Goal: Transaction & Acquisition: Register for event/course

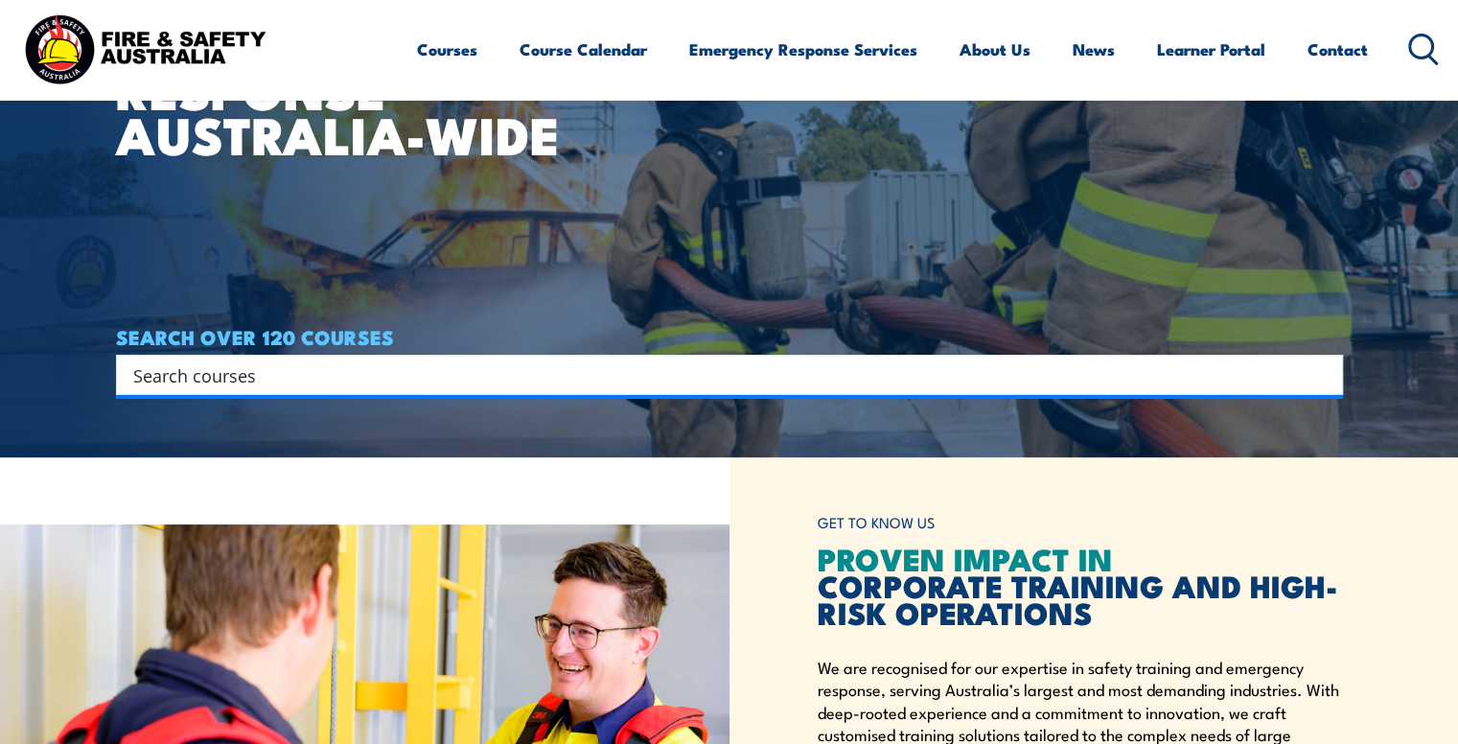
scroll to position [288, 0]
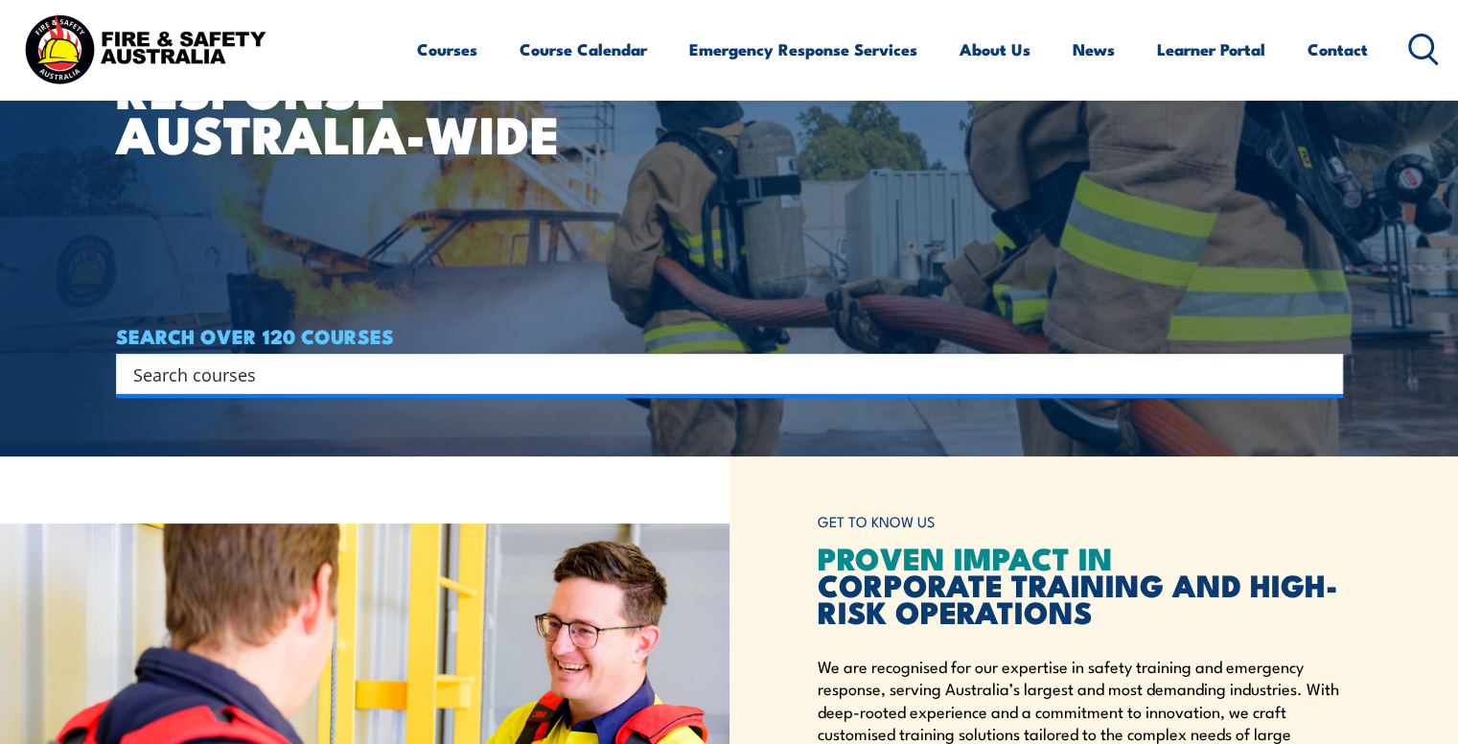
drag, startPoint x: 226, startPoint y: 374, endPoint x: 185, endPoint y: 381, distance: 41.8
click at [185, 381] on input "Search input" at bounding box center [717, 374] width 1168 height 29
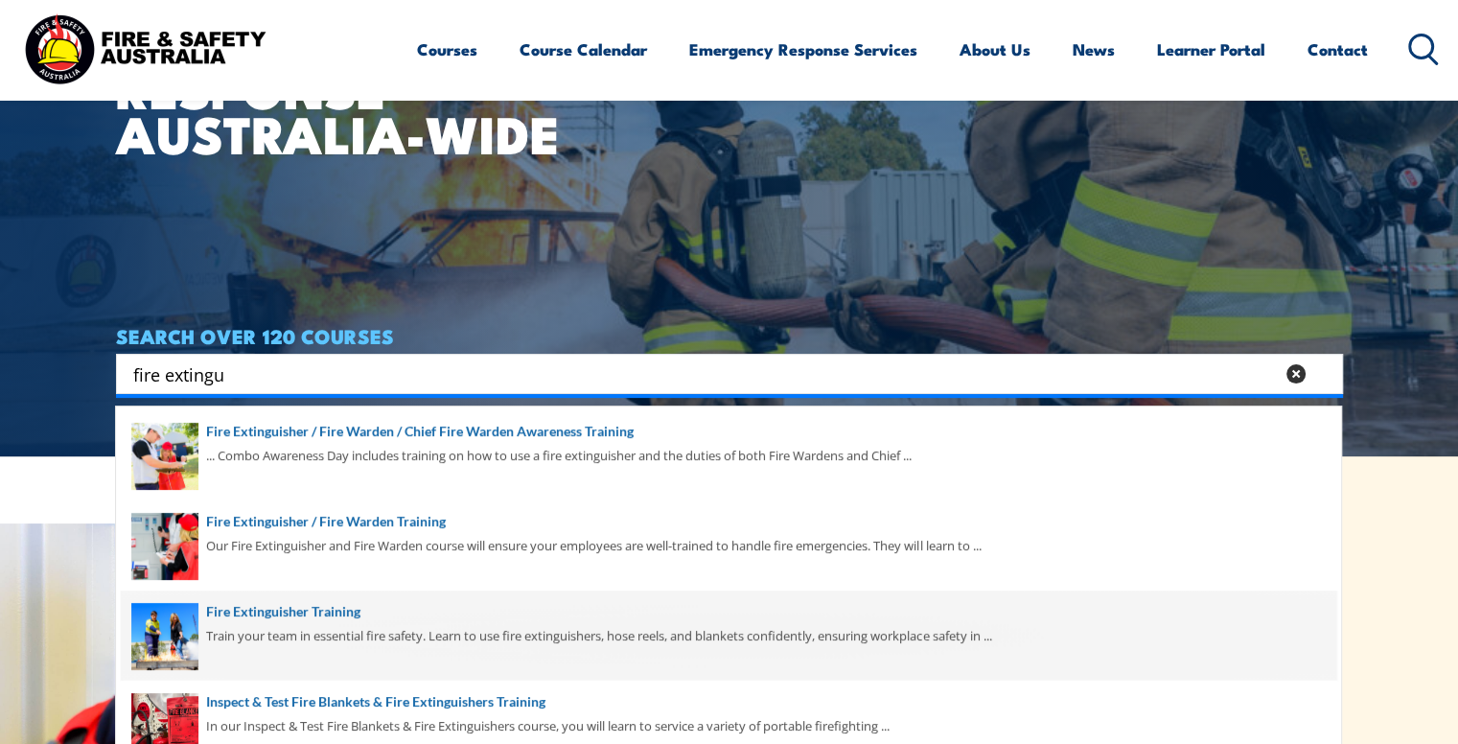
type input "fire extingu"
click at [352, 615] on span at bounding box center [729, 636] width 1216 height 90
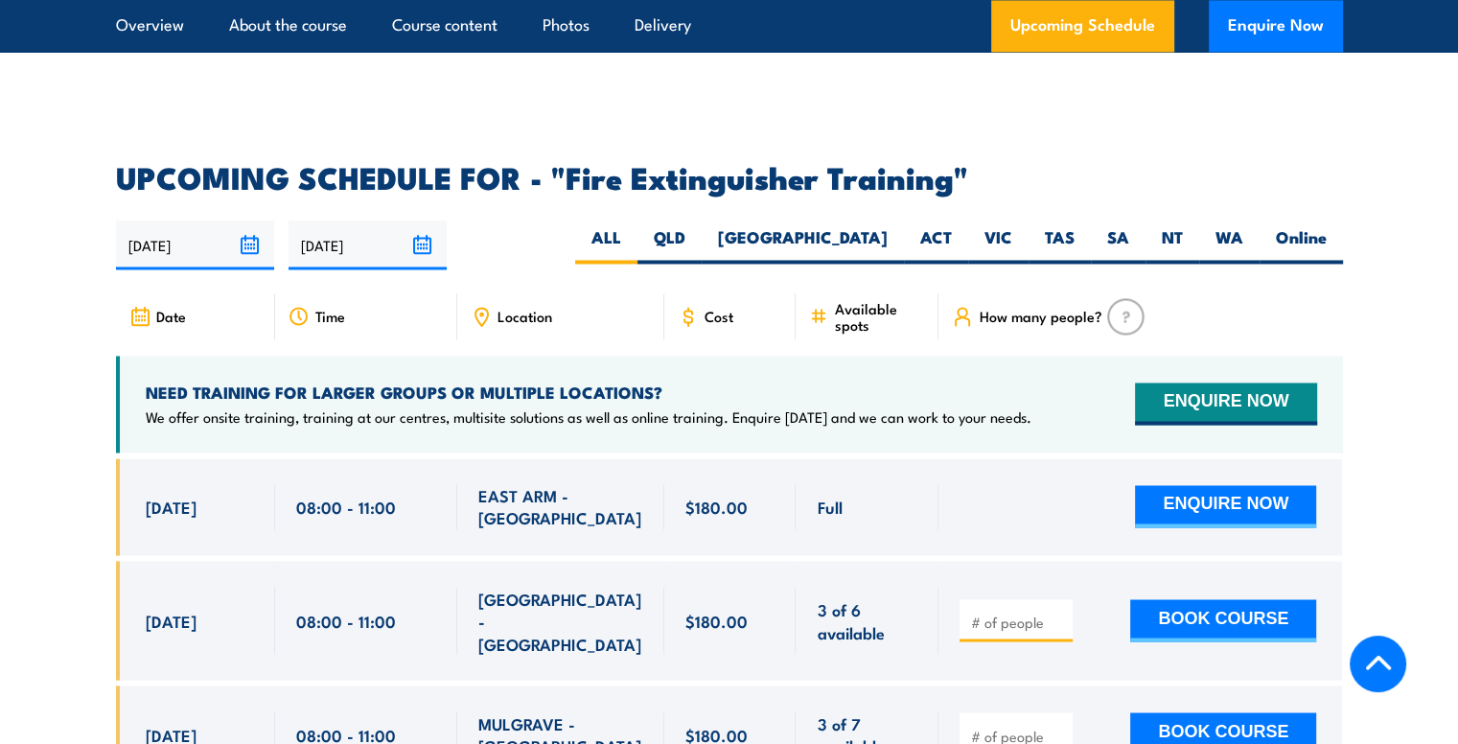
scroll to position [3084, 0]
click at [886, 226] on label "NSW" at bounding box center [803, 244] width 202 height 37
click at [888, 226] on input "NSW" at bounding box center [894, 232] width 12 height 12
radio input "true"
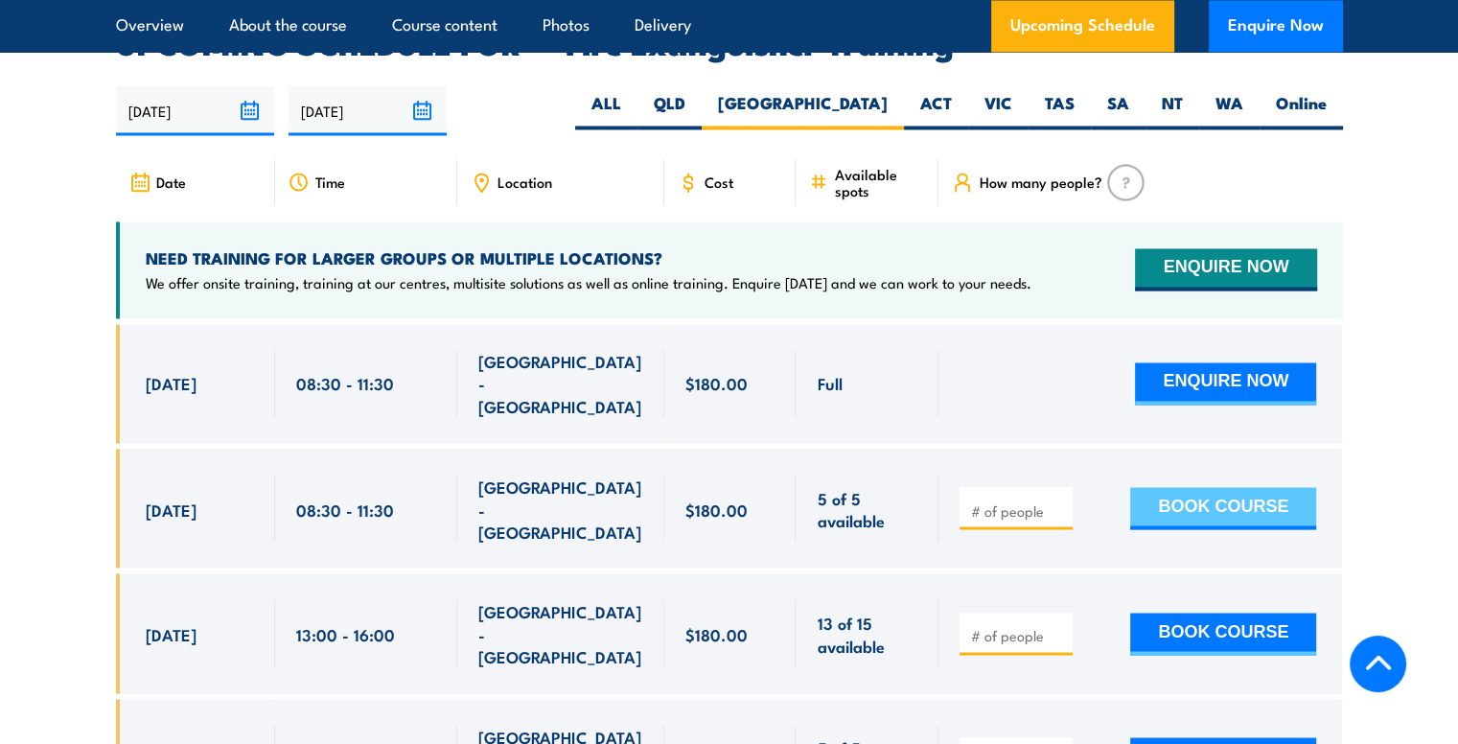
click at [1176, 487] on button "BOOK COURSE" at bounding box center [1223, 508] width 186 height 42
click at [1037, 501] on input "number" at bounding box center [1018, 510] width 96 height 19
type input "1"
click at [1195, 487] on button "BOOK COURSE" at bounding box center [1223, 508] width 186 height 42
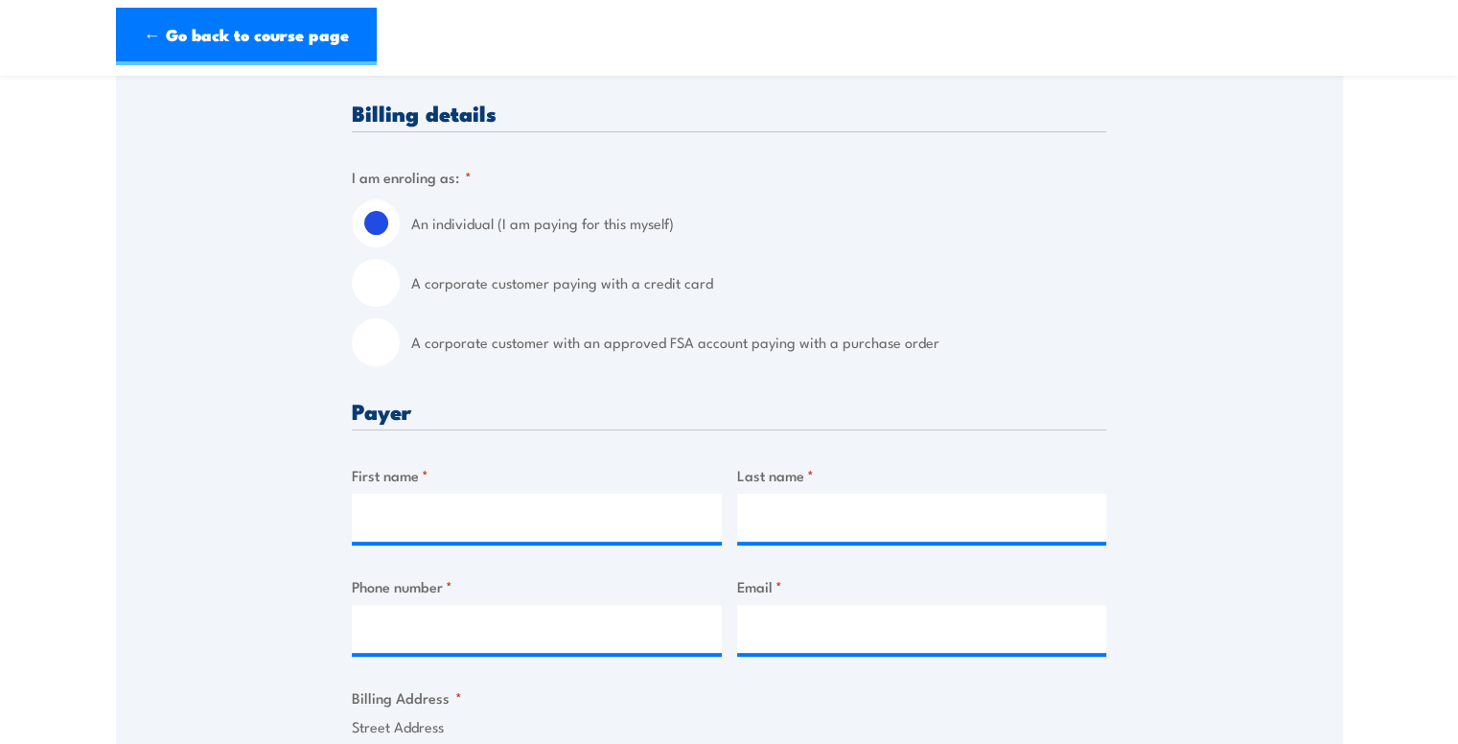
scroll to position [432, 0]
click at [385, 349] on input "A corporate customer with an approved FSA account paying with a purchase order" at bounding box center [376, 341] width 48 height 48
radio input "true"
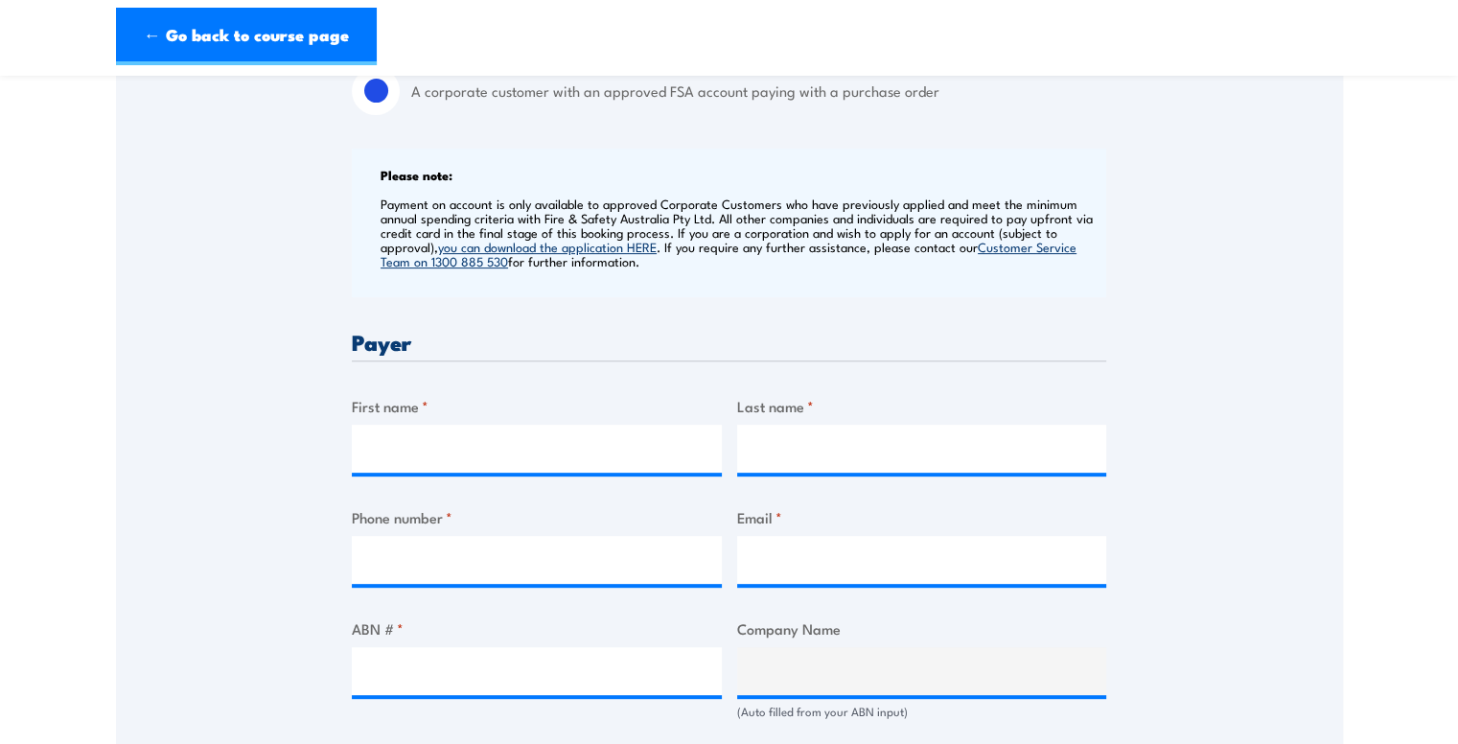
scroll to position [762, 0]
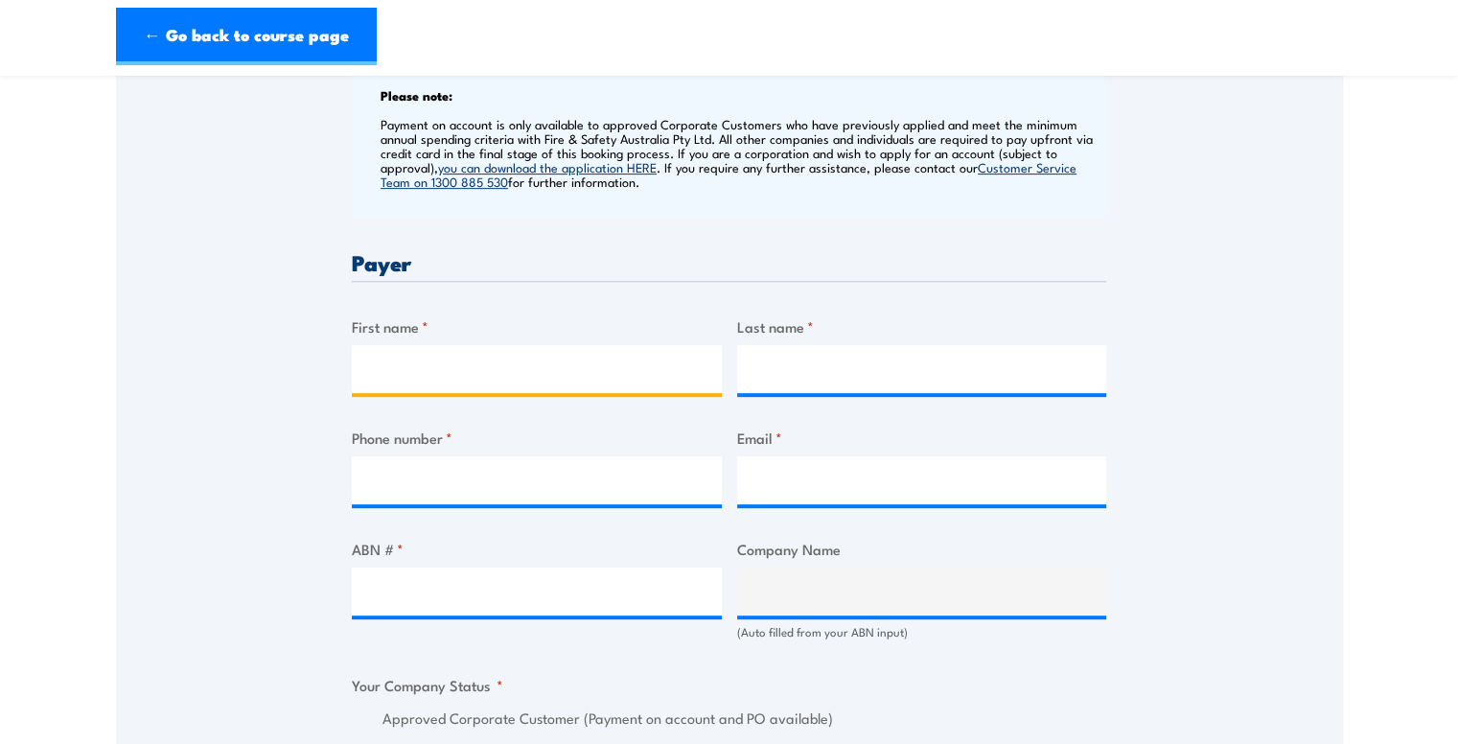
drag, startPoint x: 577, startPoint y: 356, endPoint x: 512, endPoint y: 358, distance: 65.2
click at [512, 358] on input "First name *" at bounding box center [537, 369] width 370 height 48
type input "n"
type input "[PERSON_NAME]"
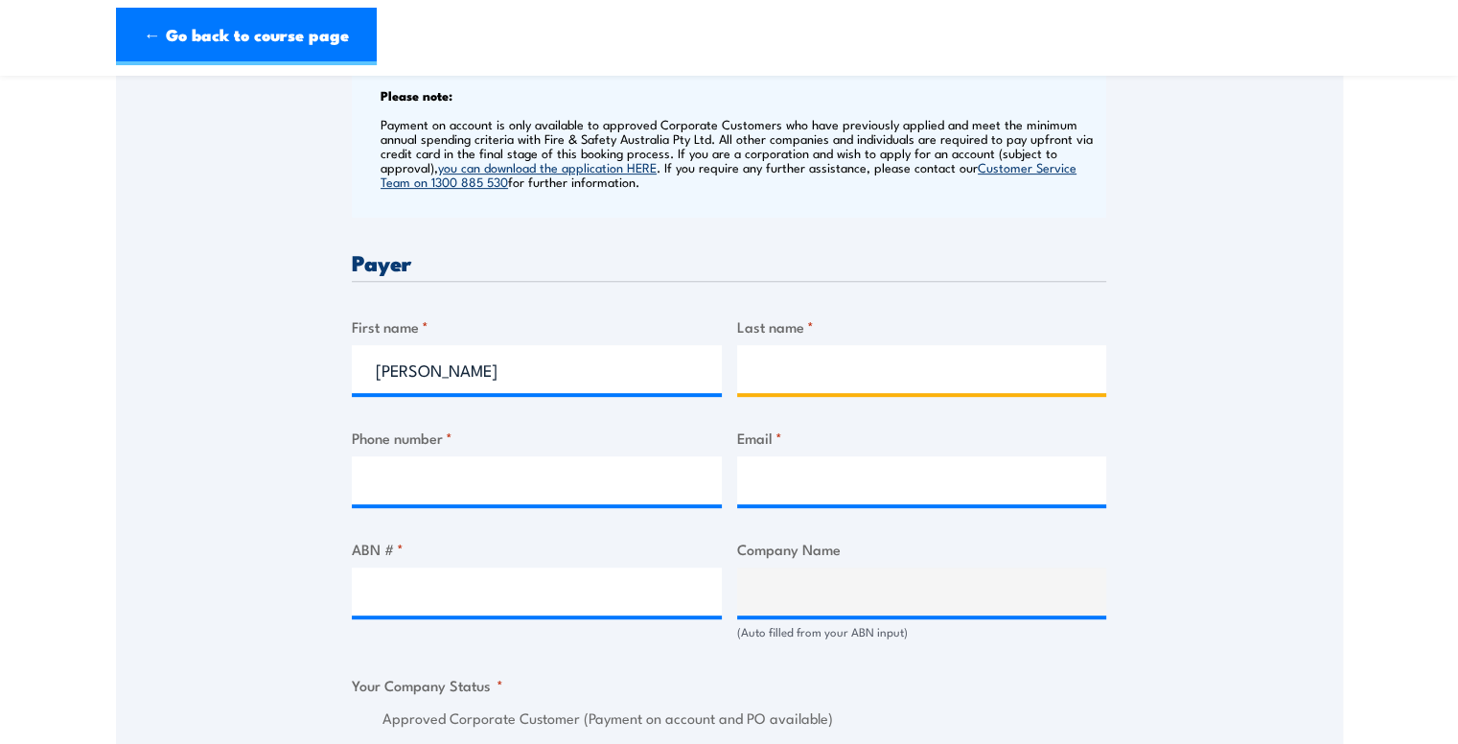
click at [805, 364] on input "Last name *" at bounding box center [922, 369] width 370 height 48
type input "Green"
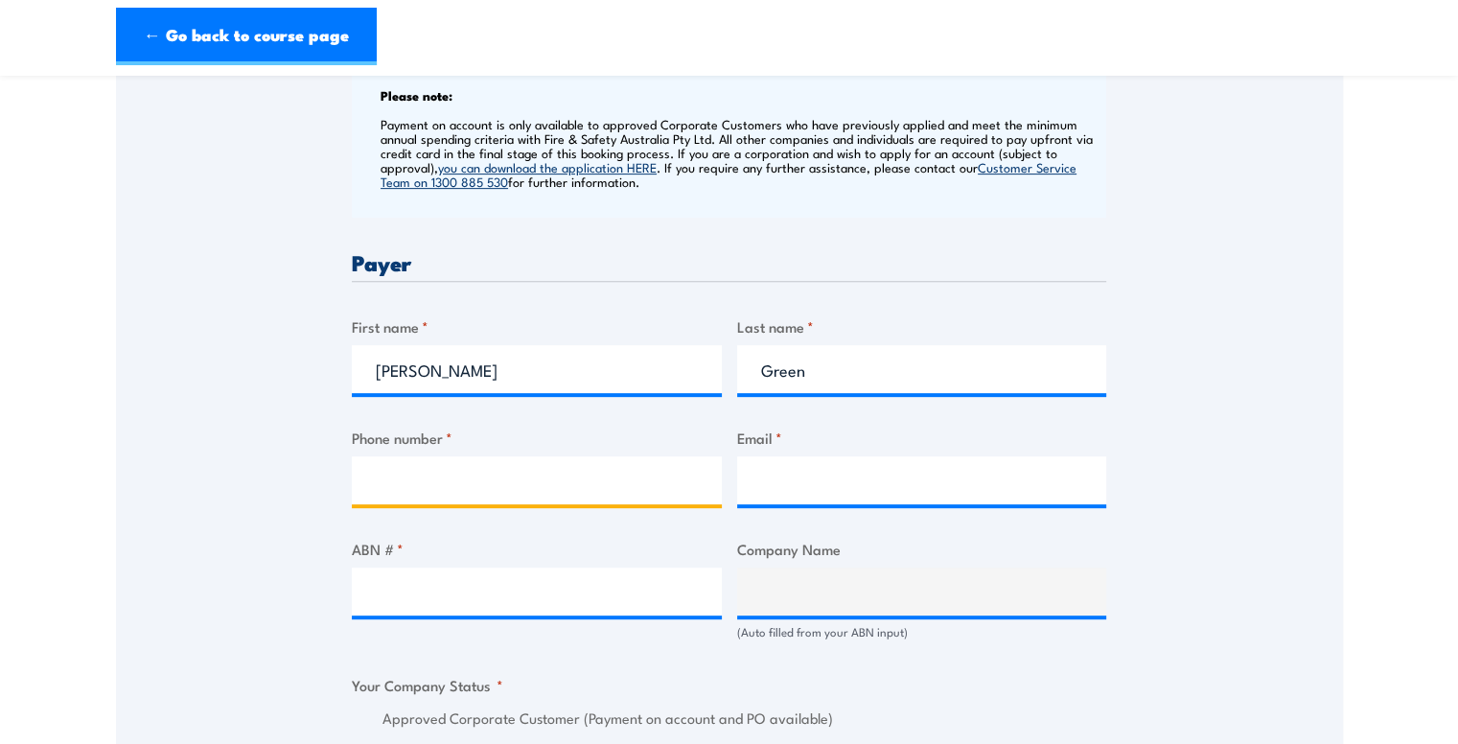
click at [653, 465] on input "Phone number *" at bounding box center [537, 480] width 370 height 48
type input "0477009630"
click at [783, 452] on div "Email *" at bounding box center [922, 466] width 370 height 78
click at [777, 502] on input "Email *" at bounding box center [922, 480] width 370 height 48
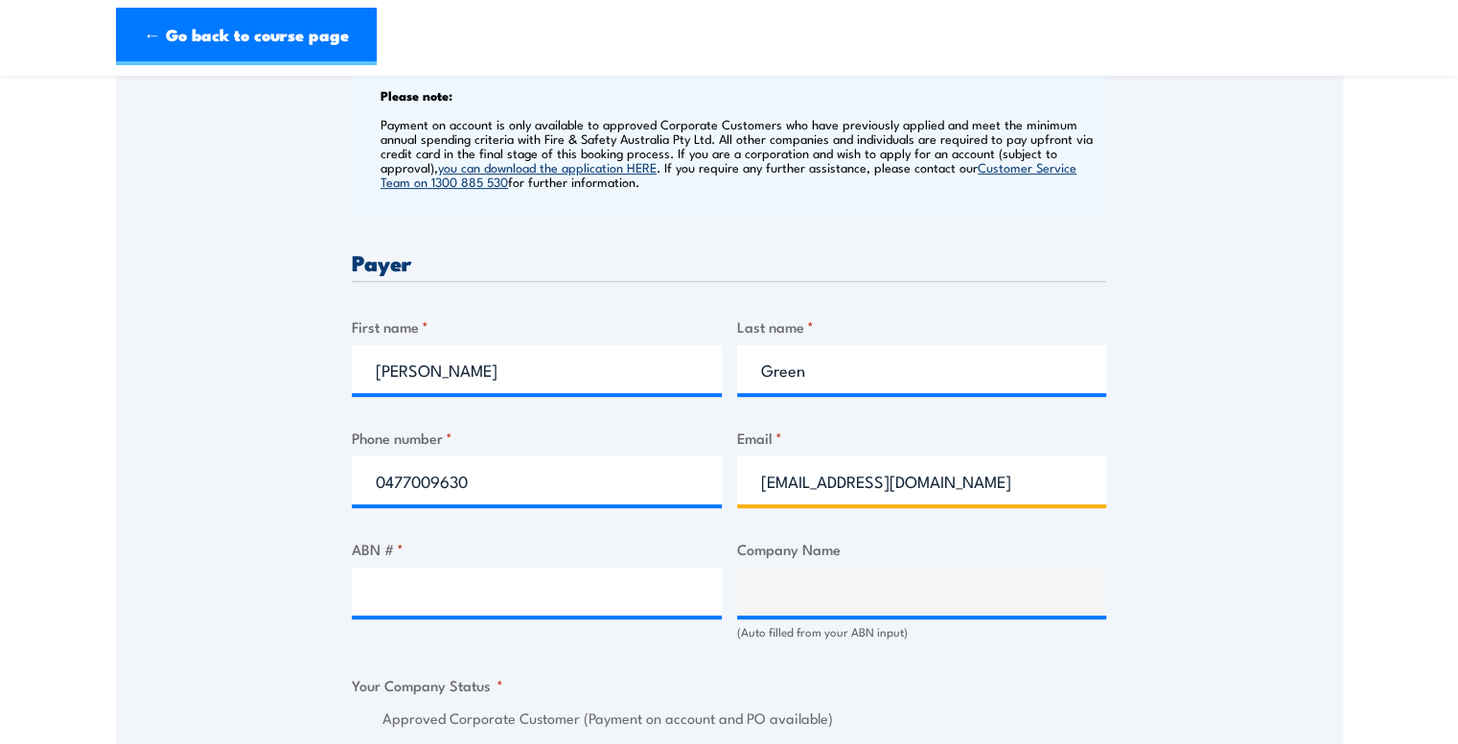
type input "accounts@grilld.com.au"
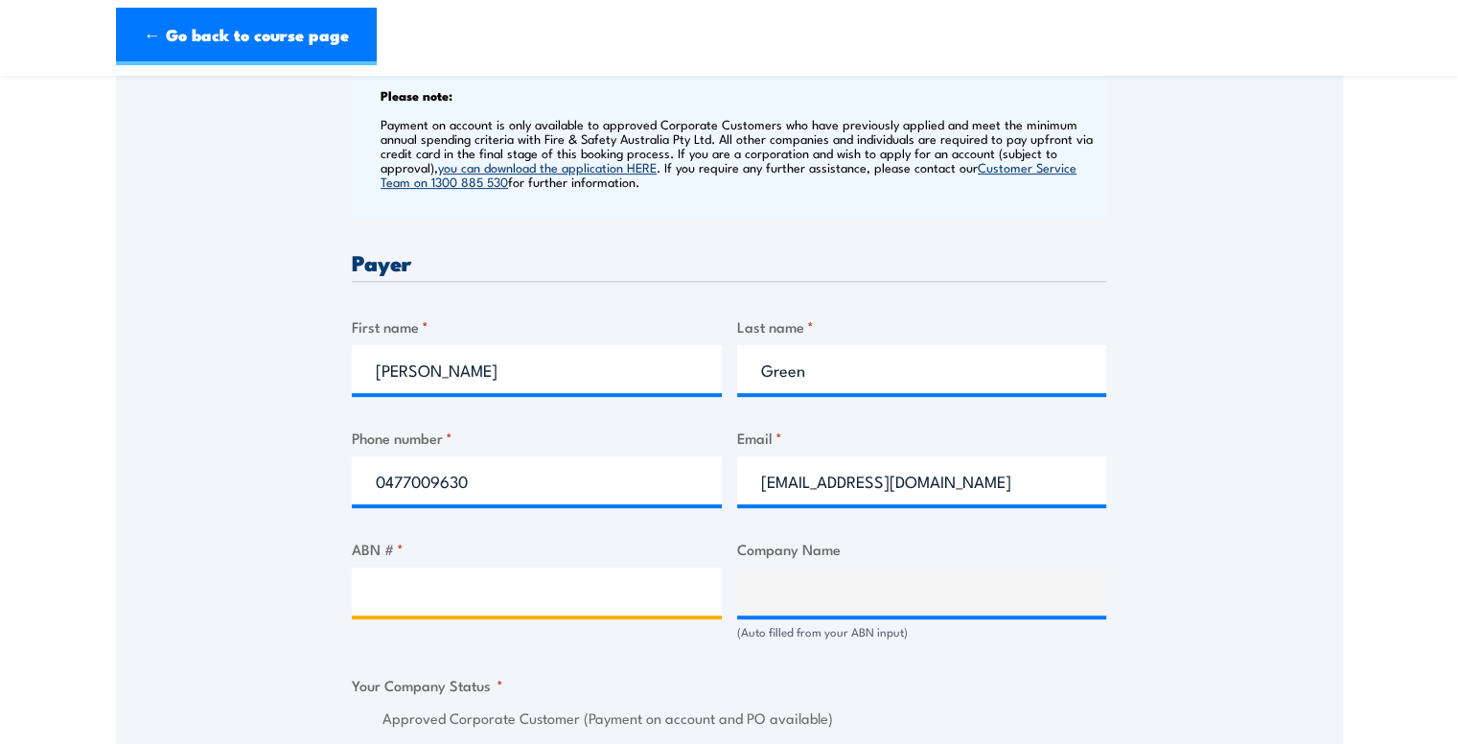
click at [600, 607] on input "ABN # *" at bounding box center [537, 592] width 370 height 48
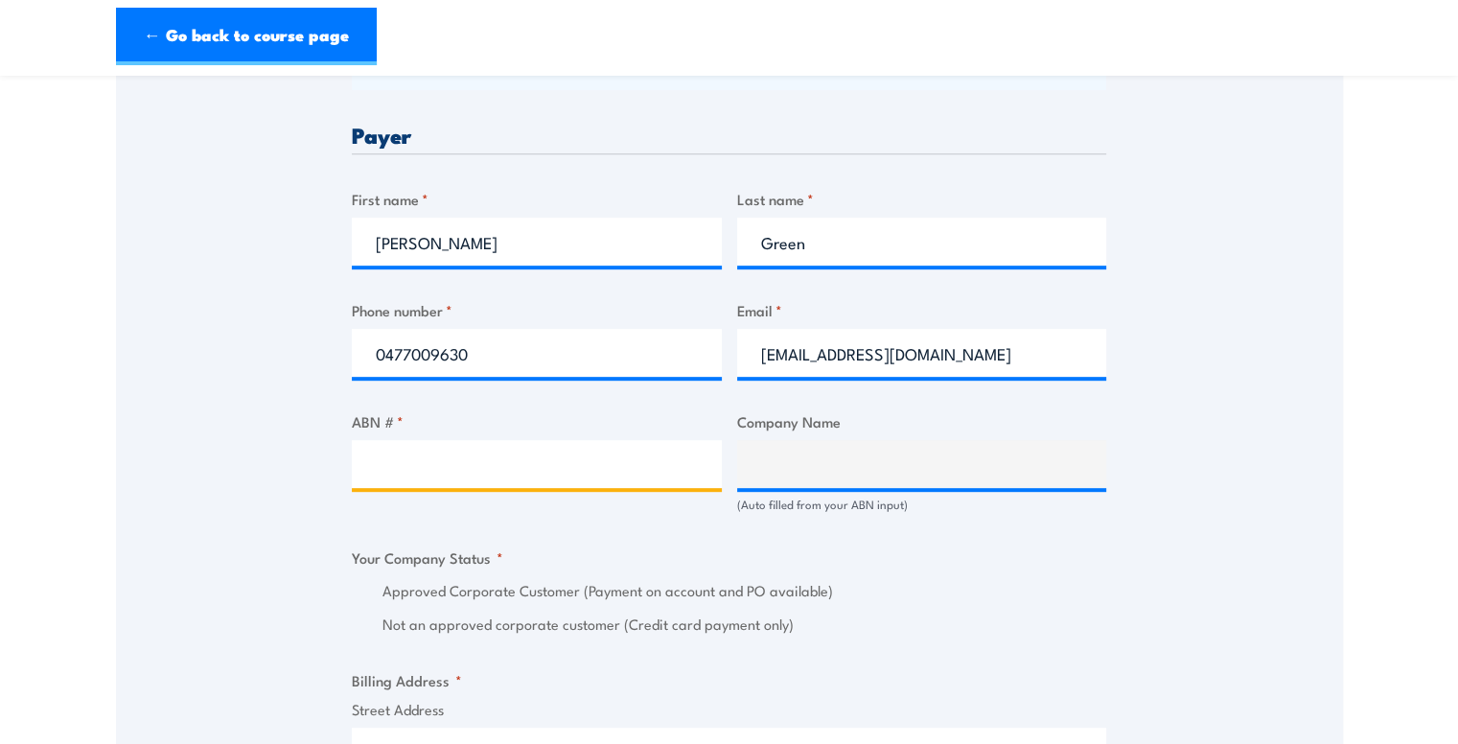
scroll to position [889, 0]
type input "17106297394"
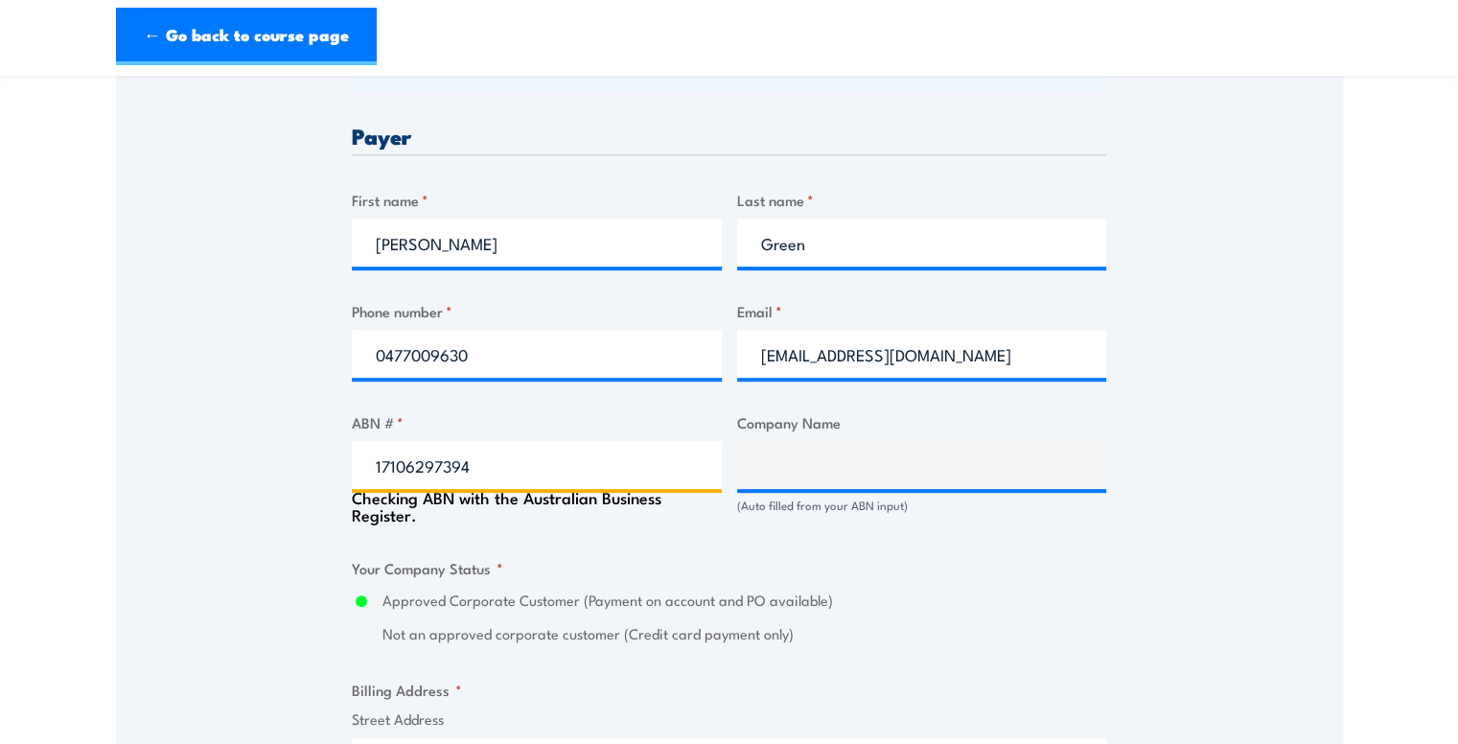
type input "GRILL'D PTY LTD"
radio input "true"
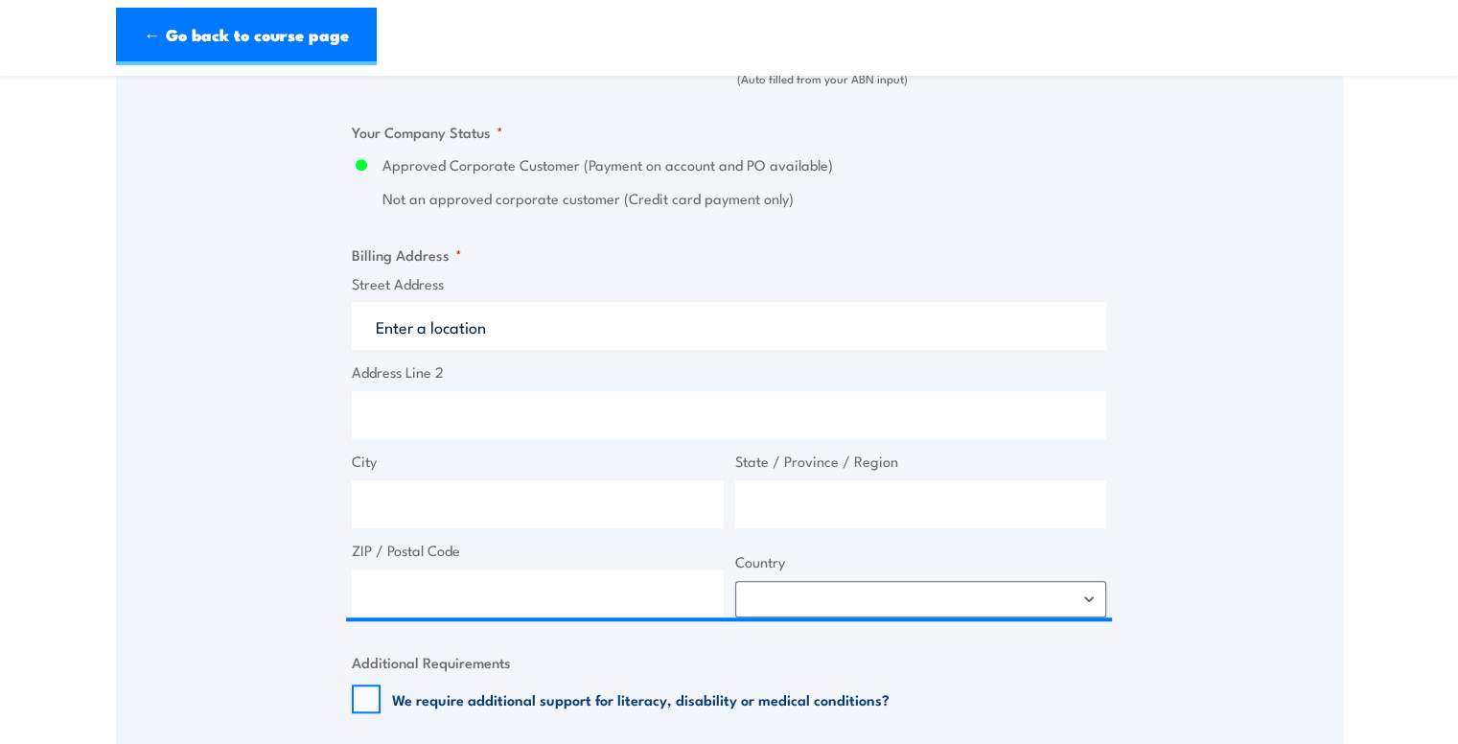
scroll to position [1315, 0]
type input "17106297394"
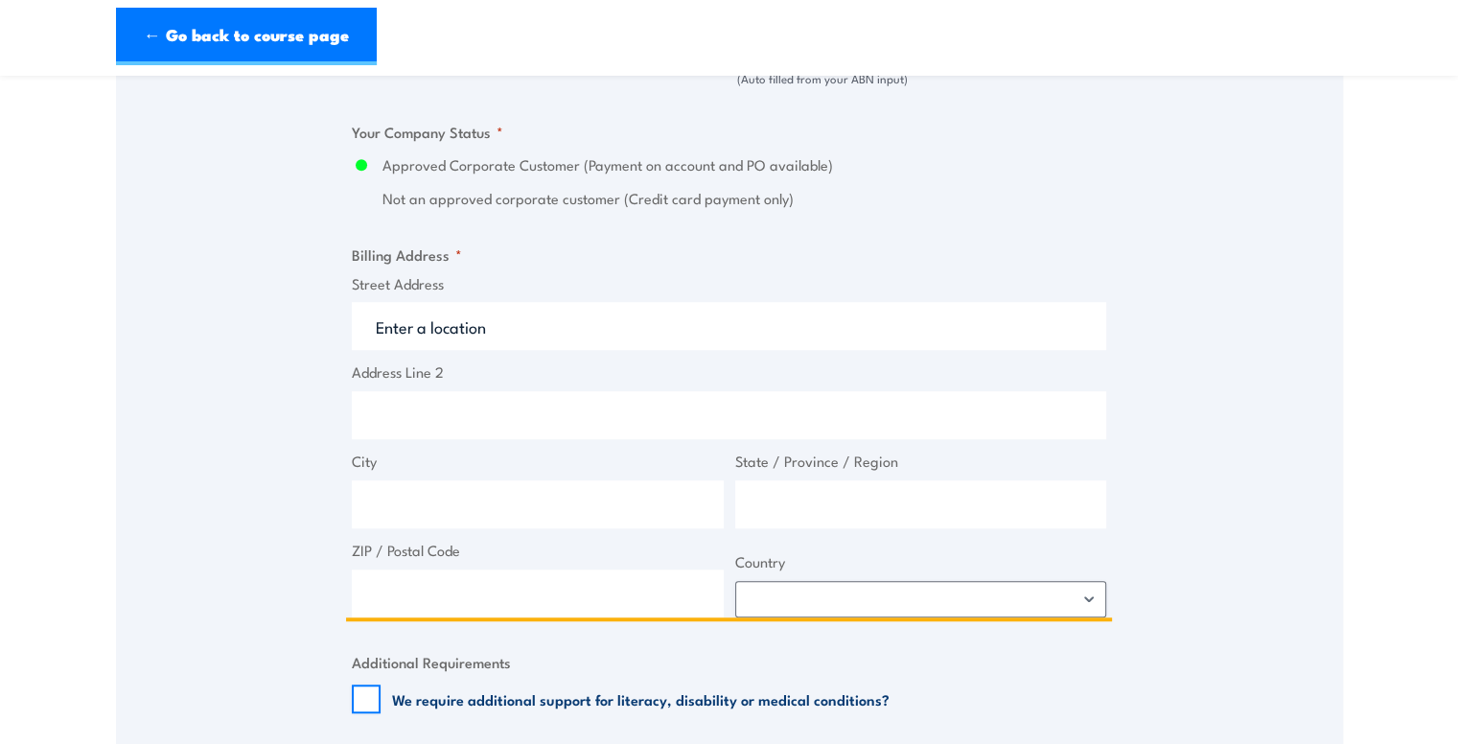
drag, startPoint x: 908, startPoint y: 312, endPoint x: 799, endPoint y: 312, distance: 109.3
click at [799, 312] on input "Street Address" at bounding box center [729, 326] width 755 height 48
click at [799, 312] on input "Level 1 & 2 south building 8 6" at bounding box center [729, 326] width 755 height 48
type input "Level 1 & 2 south building 8 658 church street"
click at [591, 524] on input "City" at bounding box center [538, 504] width 372 height 48
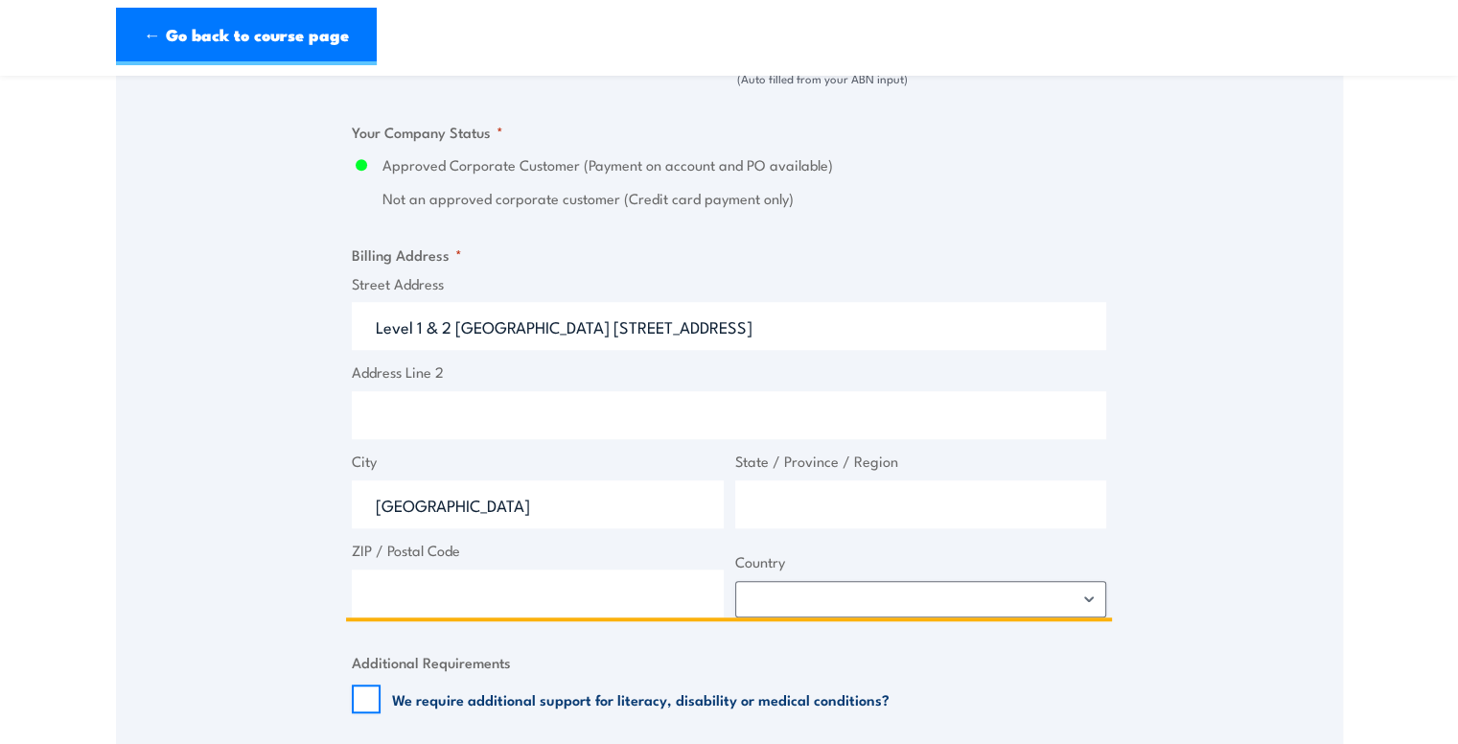
type input "richmond"
click at [898, 512] on input "State / Province / Region" at bounding box center [921, 504] width 372 height 48
click at [892, 520] on input "State / Province / Region" at bounding box center [921, 504] width 372 height 48
type input "vic"
click at [665, 599] on input "ZIP / Postal Code" at bounding box center [538, 594] width 372 height 48
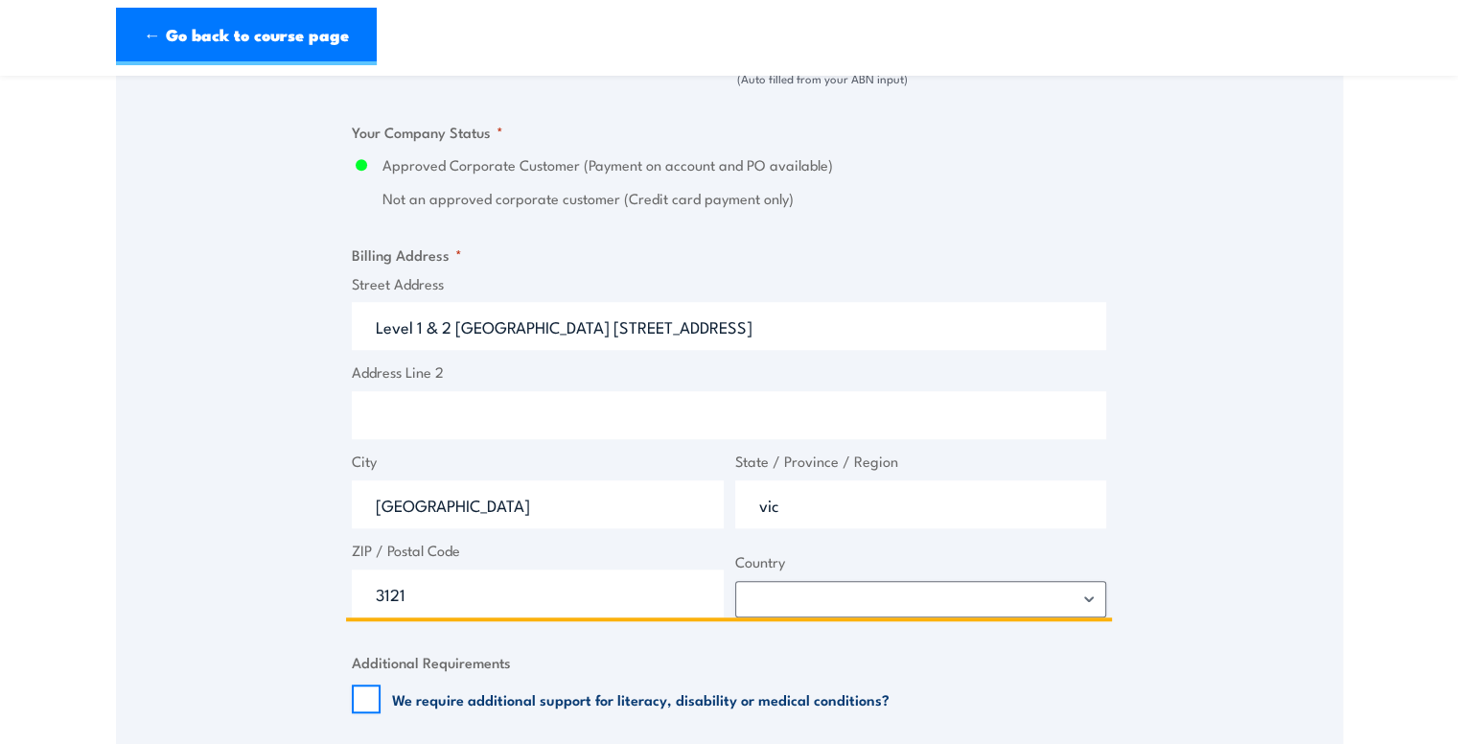
type input "3121"
click at [916, 612] on select "Afghanistan Albania Algeria American Samoa Andorra Angola Anguilla Antarctica A…" at bounding box center [921, 599] width 372 height 36
select select "Australia"
click at [735, 581] on select "Afghanistan Albania Algeria American Samoa Andorra Angola Anguilla Antarctica A…" at bounding box center [921, 599] width 372 height 36
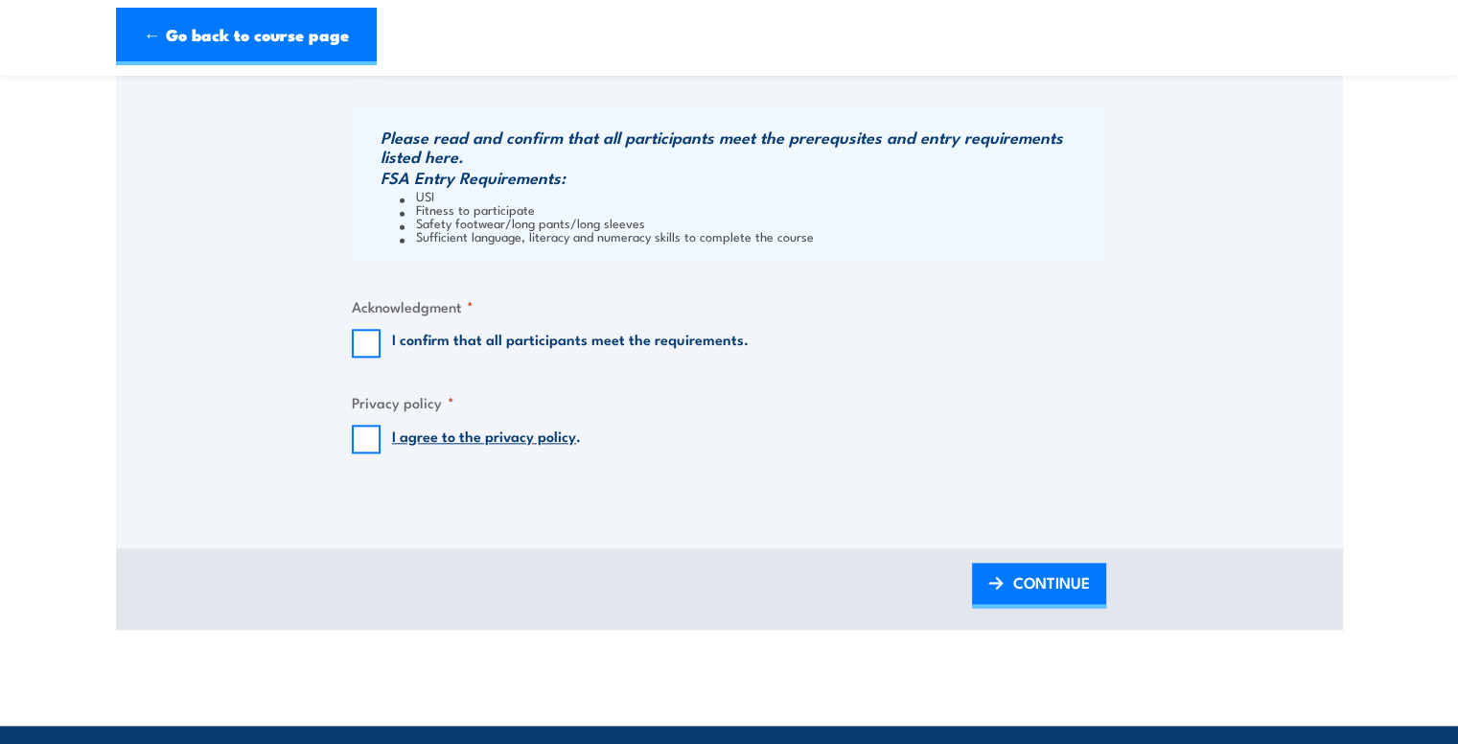
scroll to position [1952, 0]
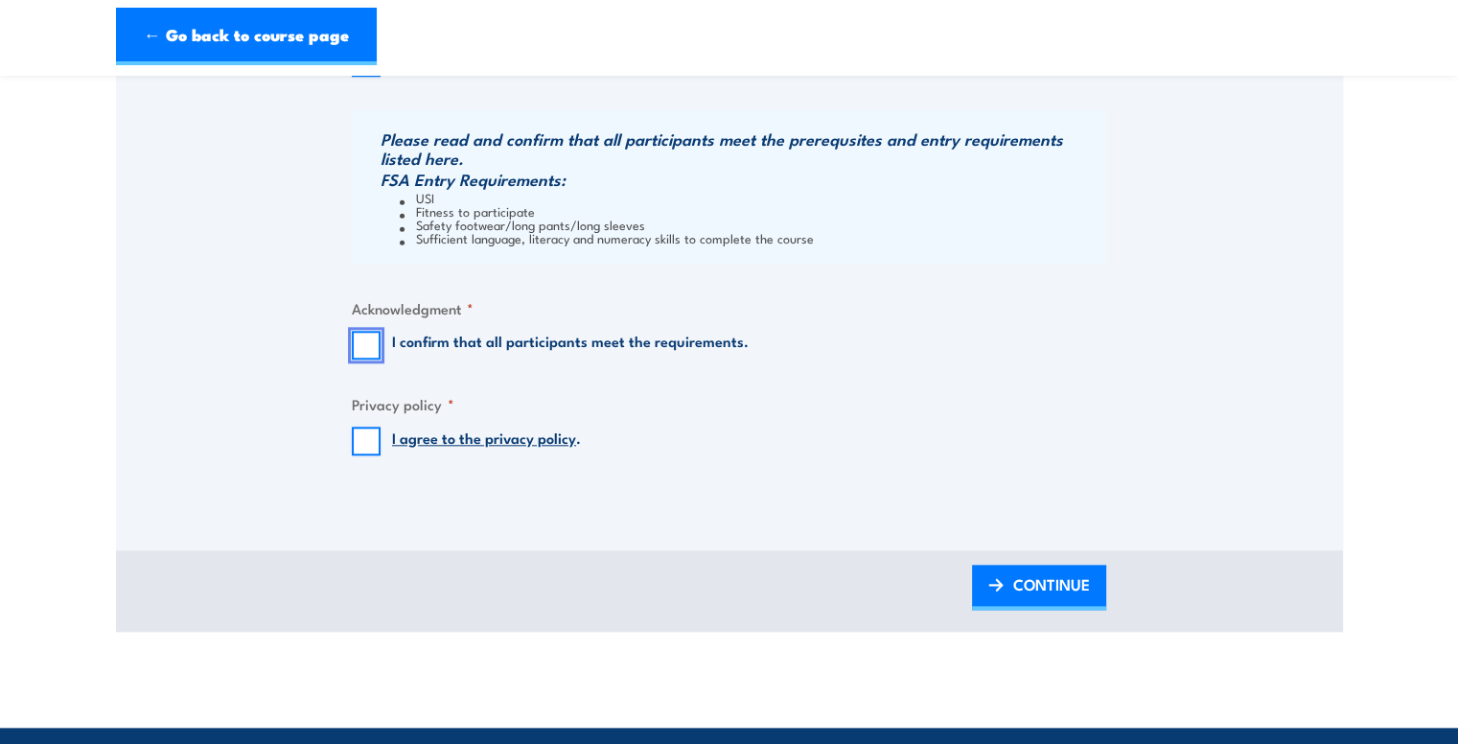
click at [363, 331] on input "I confirm that all participants meet the requirements." at bounding box center [366, 345] width 29 height 29
checkbox input "true"
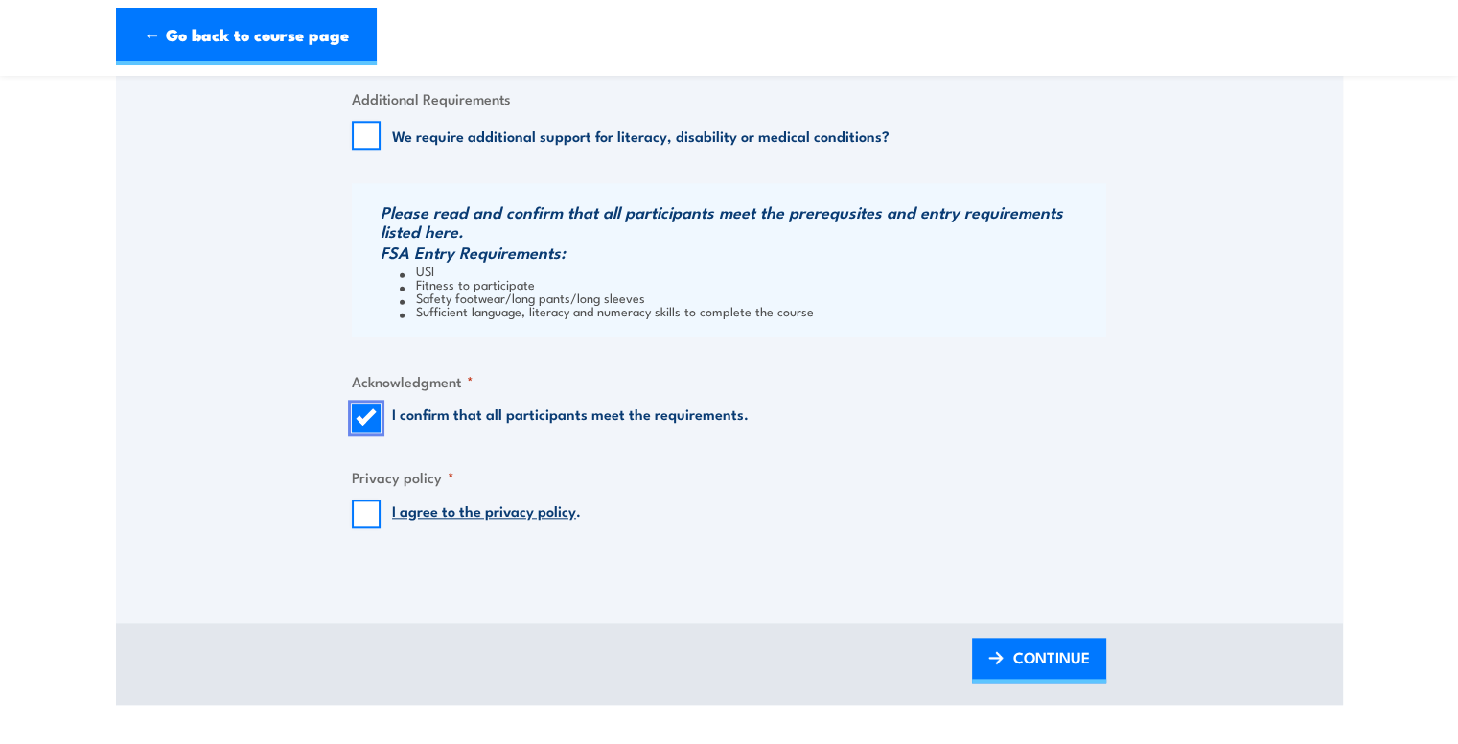
scroll to position [1879, 0]
click at [360, 509] on input "I agree to the privacy policy ." at bounding box center [366, 514] width 29 height 29
checkbox input "true"
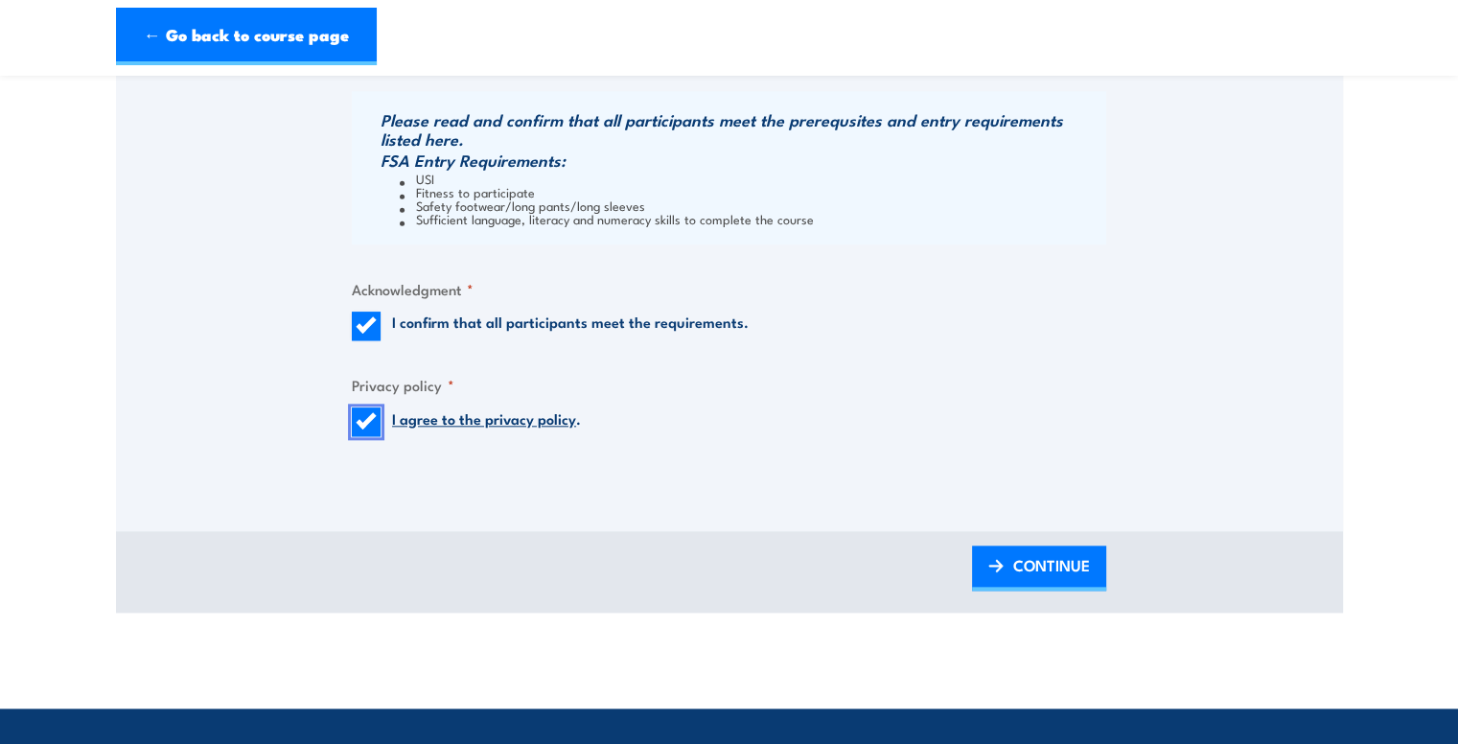
scroll to position [2014, 0]
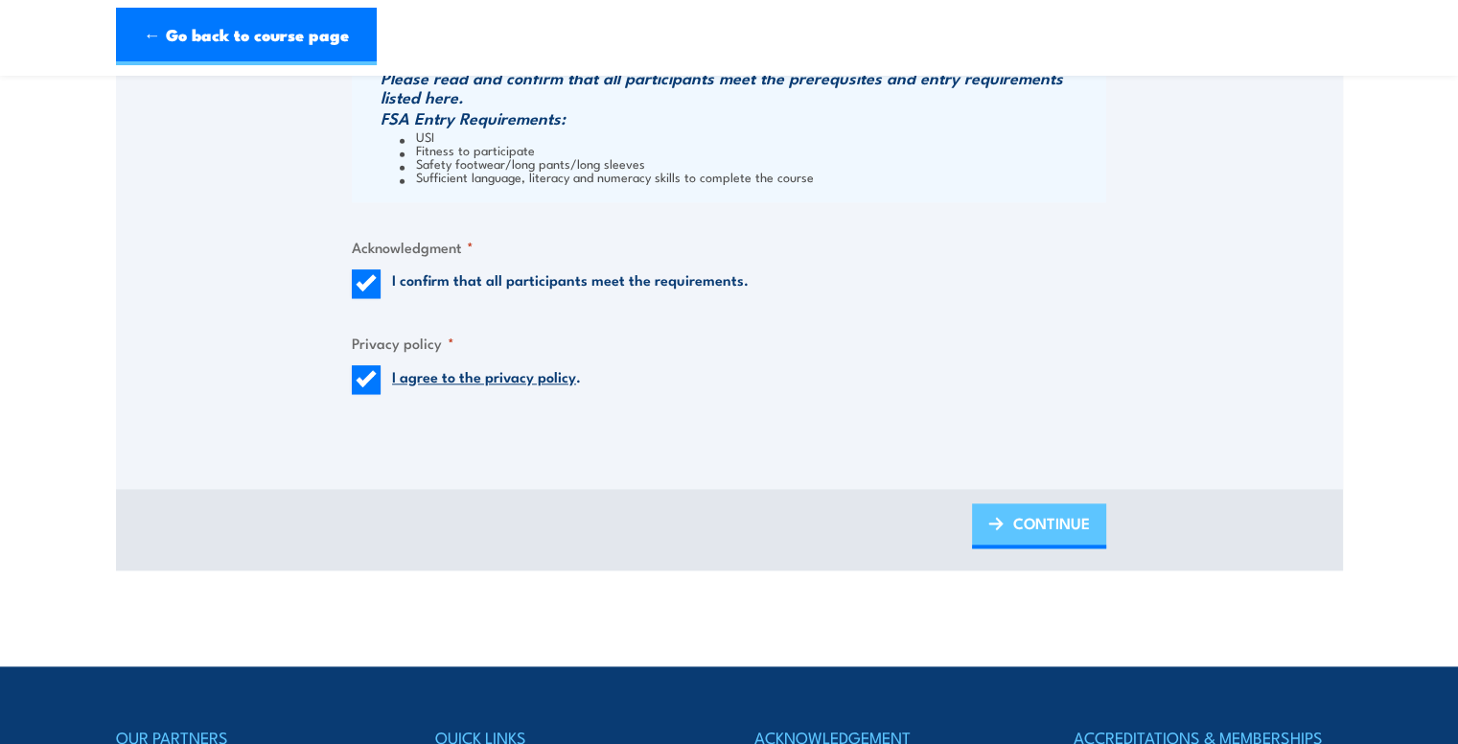
click at [986, 522] on link "CONTINUE" at bounding box center [1039, 525] width 134 height 45
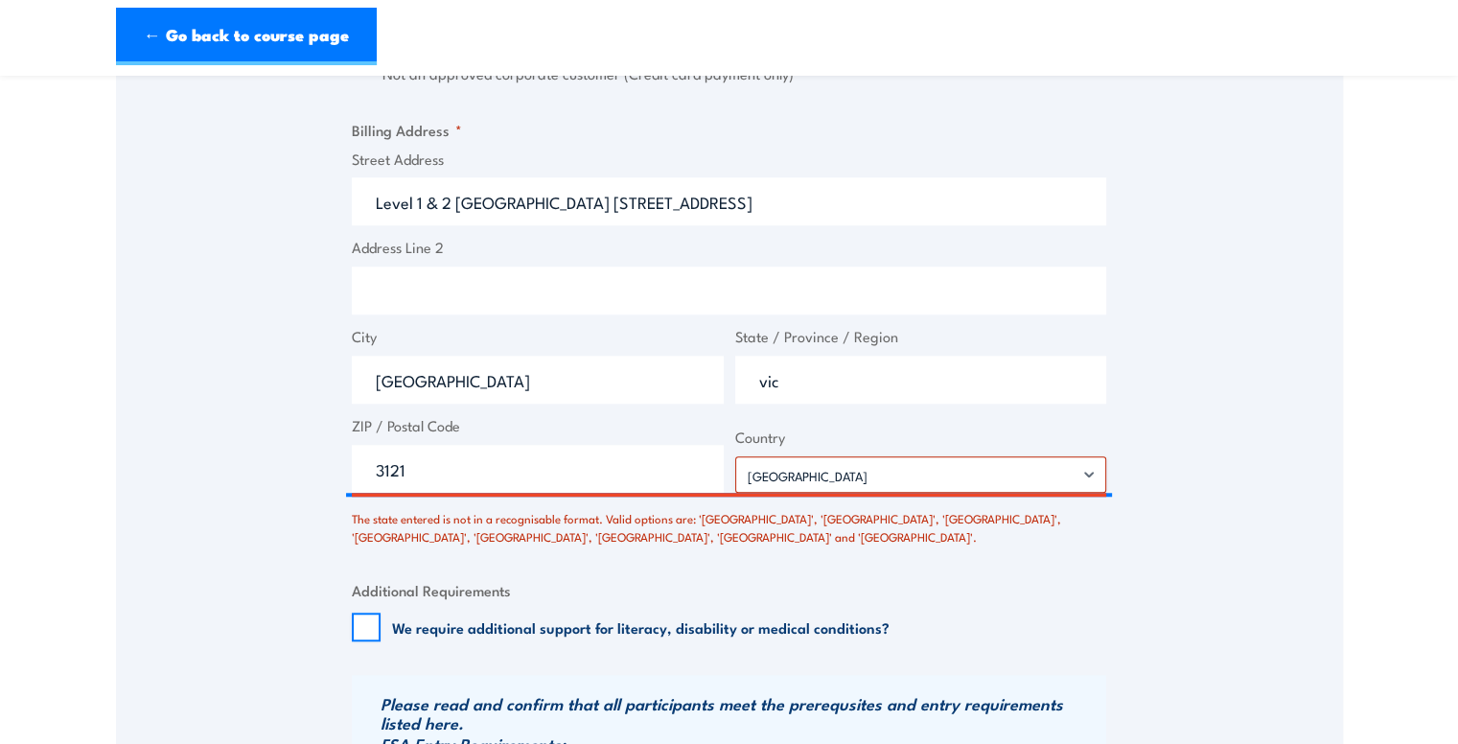
scroll to position [1517, 0]
click at [639, 443] on input "3121" at bounding box center [538, 467] width 372 height 48
click at [666, 542] on div "The state entered is not in a recognisable format. Valid options are: 'Australi…" at bounding box center [729, 521] width 755 height 45
click at [839, 383] on input "vic" at bounding box center [921, 378] width 372 height 48
click at [771, 377] on input "victoria" at bounding box center [921, 378] width 372 height 48
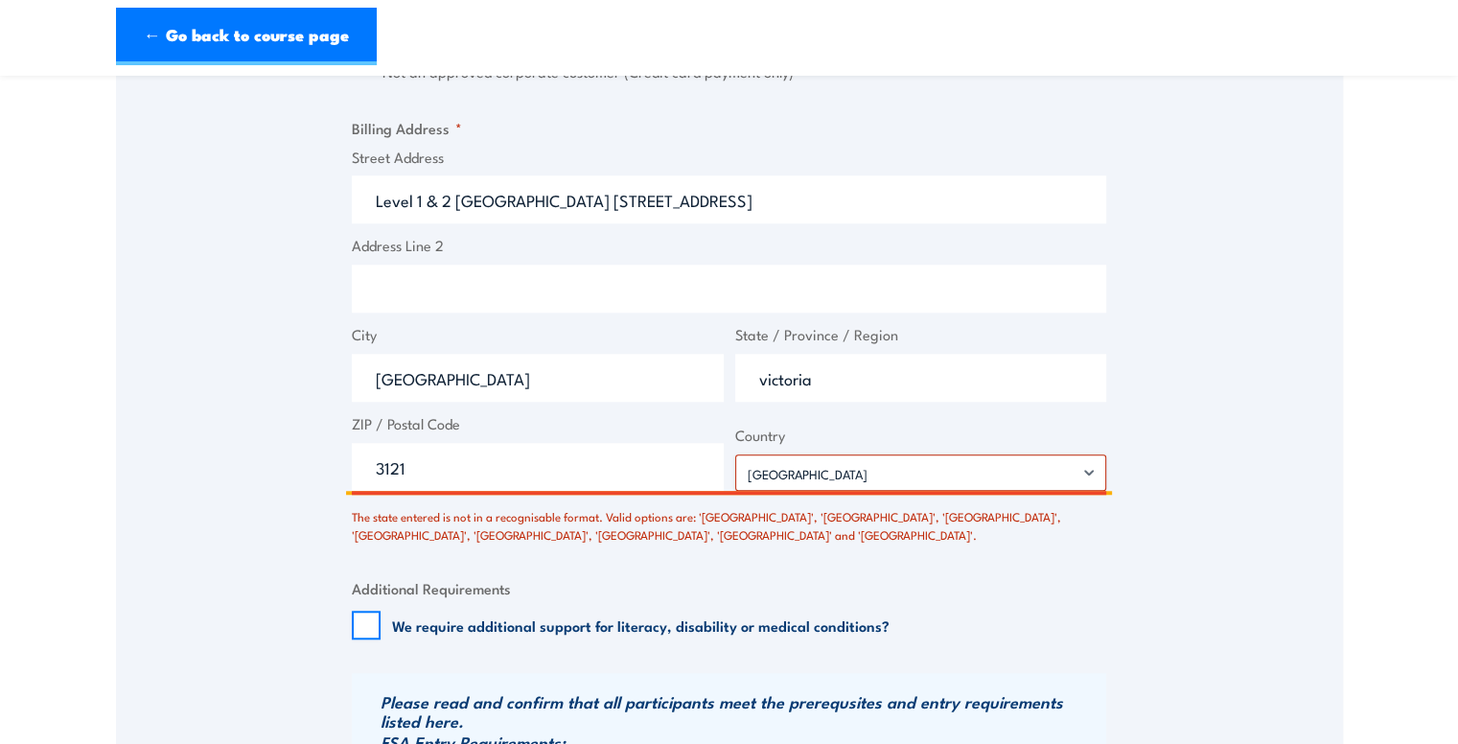
click at [767, 377] on input "victoria" at bounding box center [921, 378] width 372 height 48
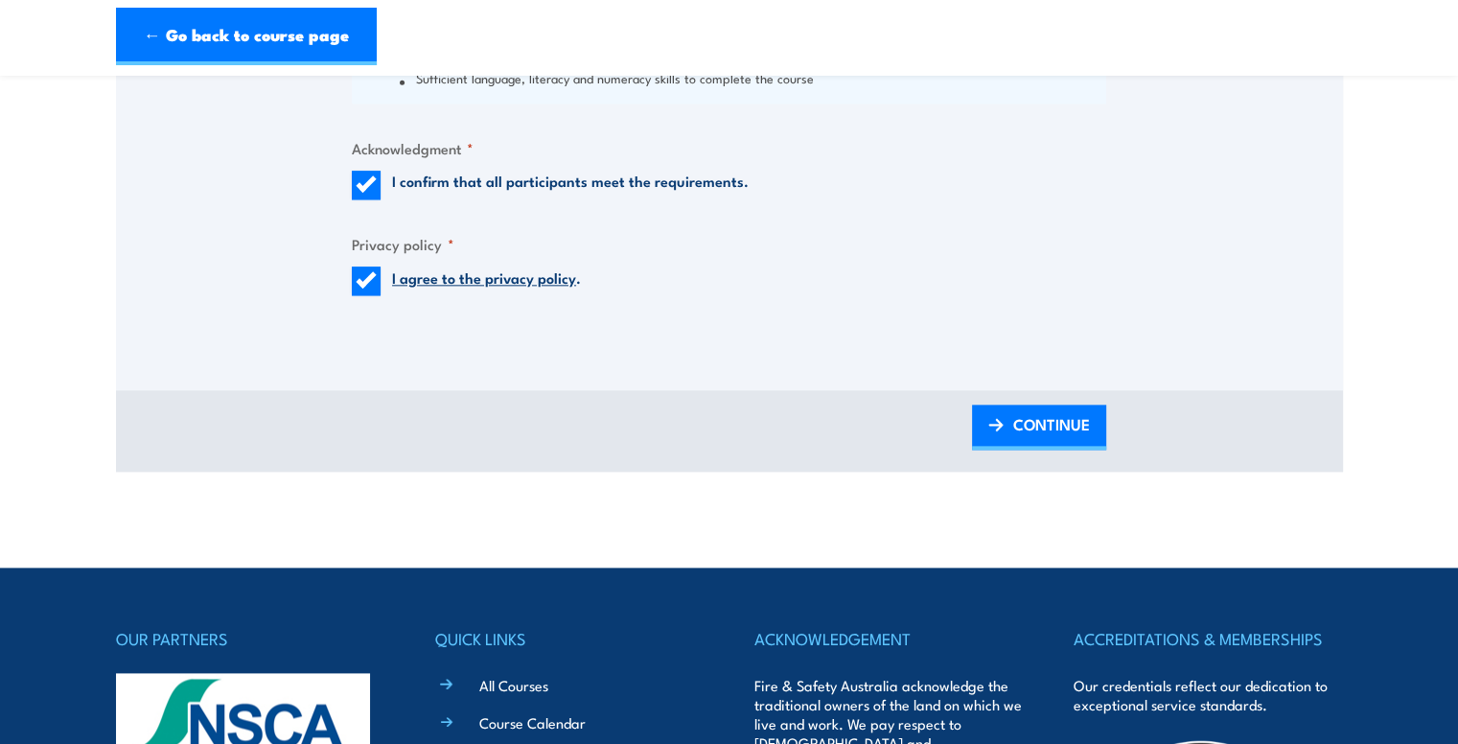
scroll to position [2190, 0]
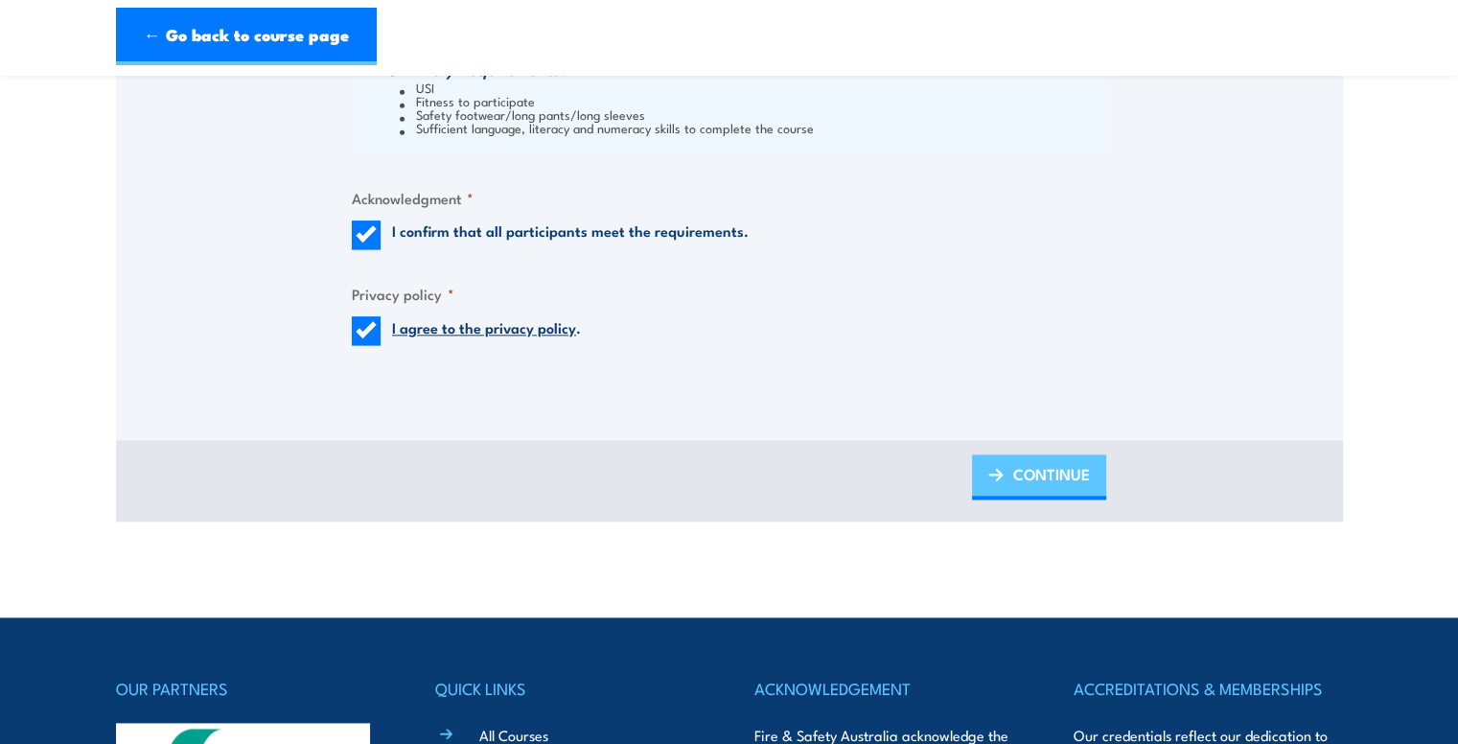
type input "Victoria"
click at [1002, 478] on img at bounding box center [996, 474] width 15 height 13
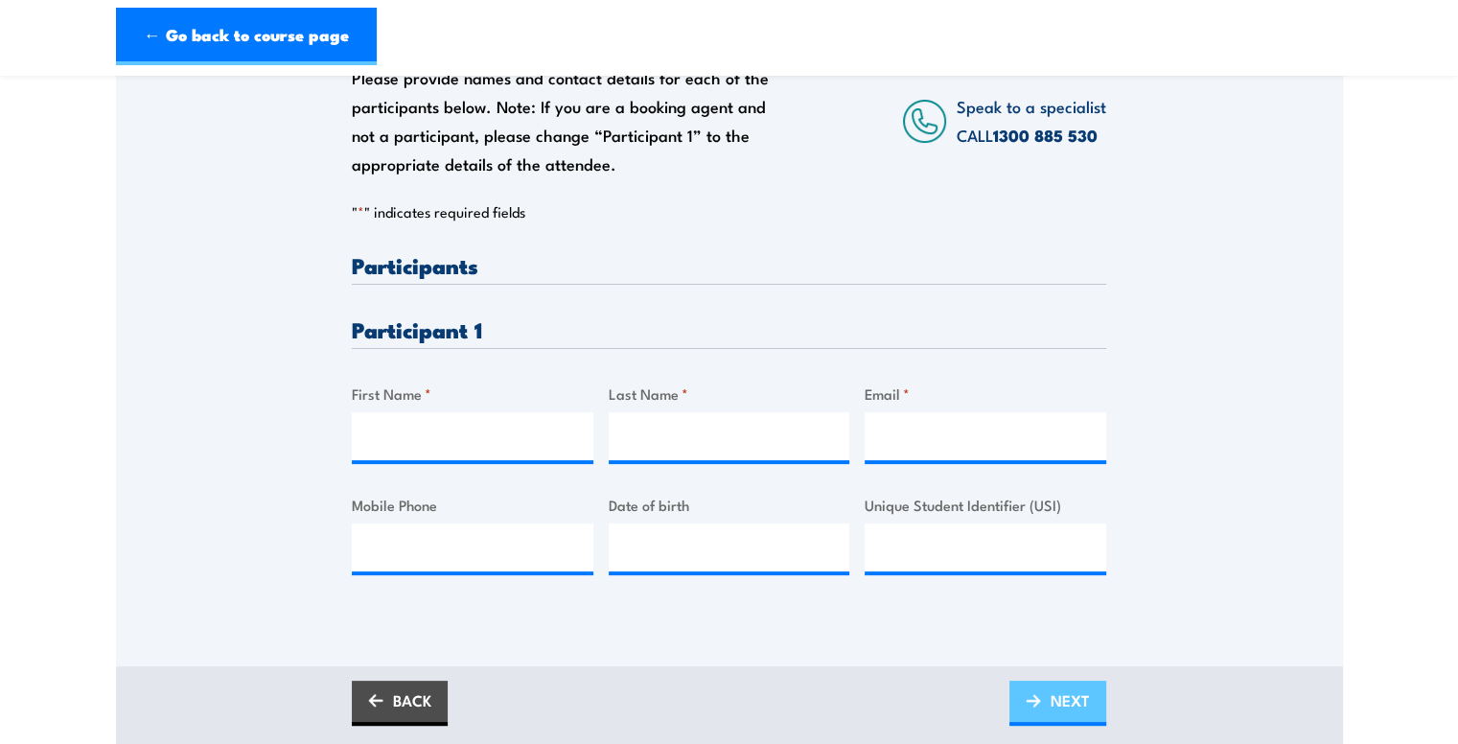
scroll to position [338, 0]
click at [545, 440] on input "First Name *" at bounding box center [473, 435] width 242 height 48
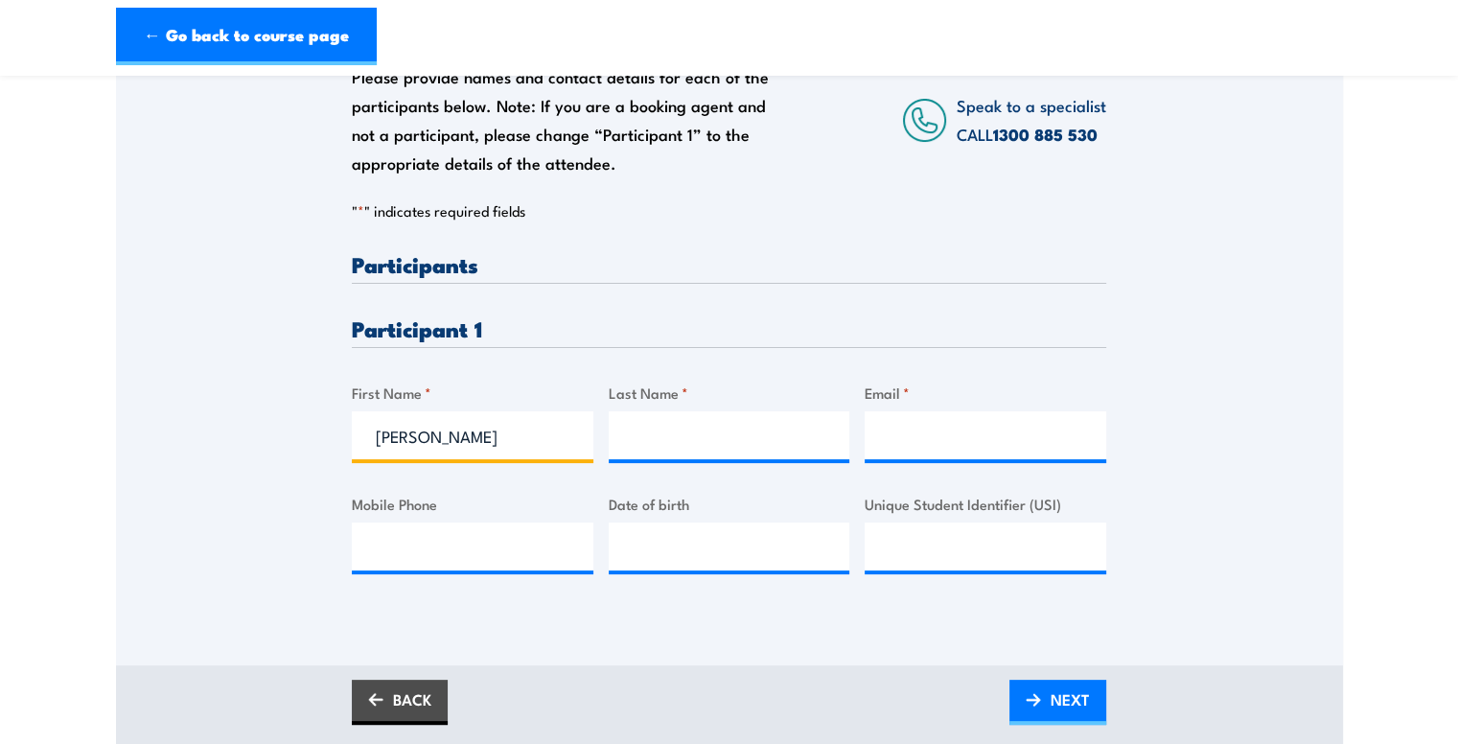
type input "Natanael"
type input "Green"
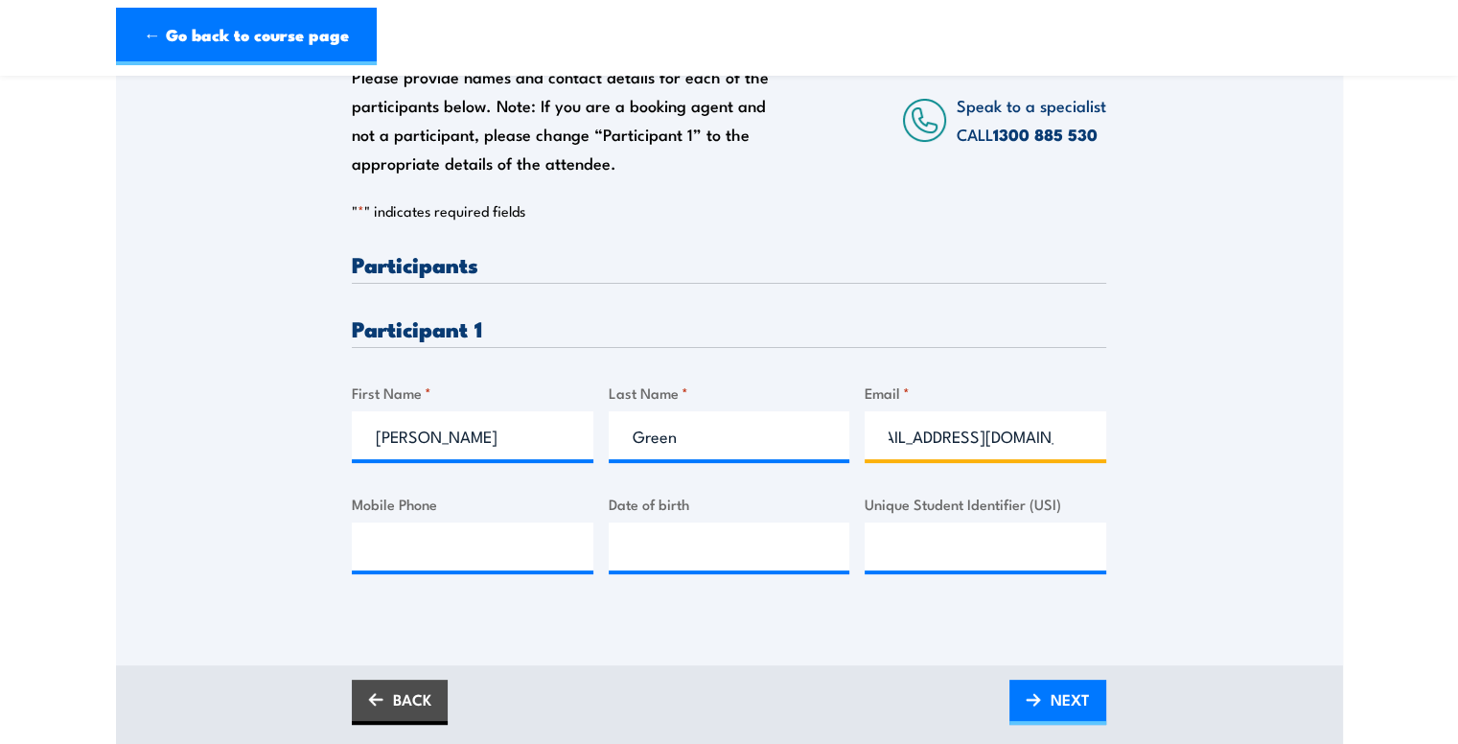
click input "Submit" at bounding box center [0, 0] width 0 height 0
type input "Pandamoniuma@gmail.com"
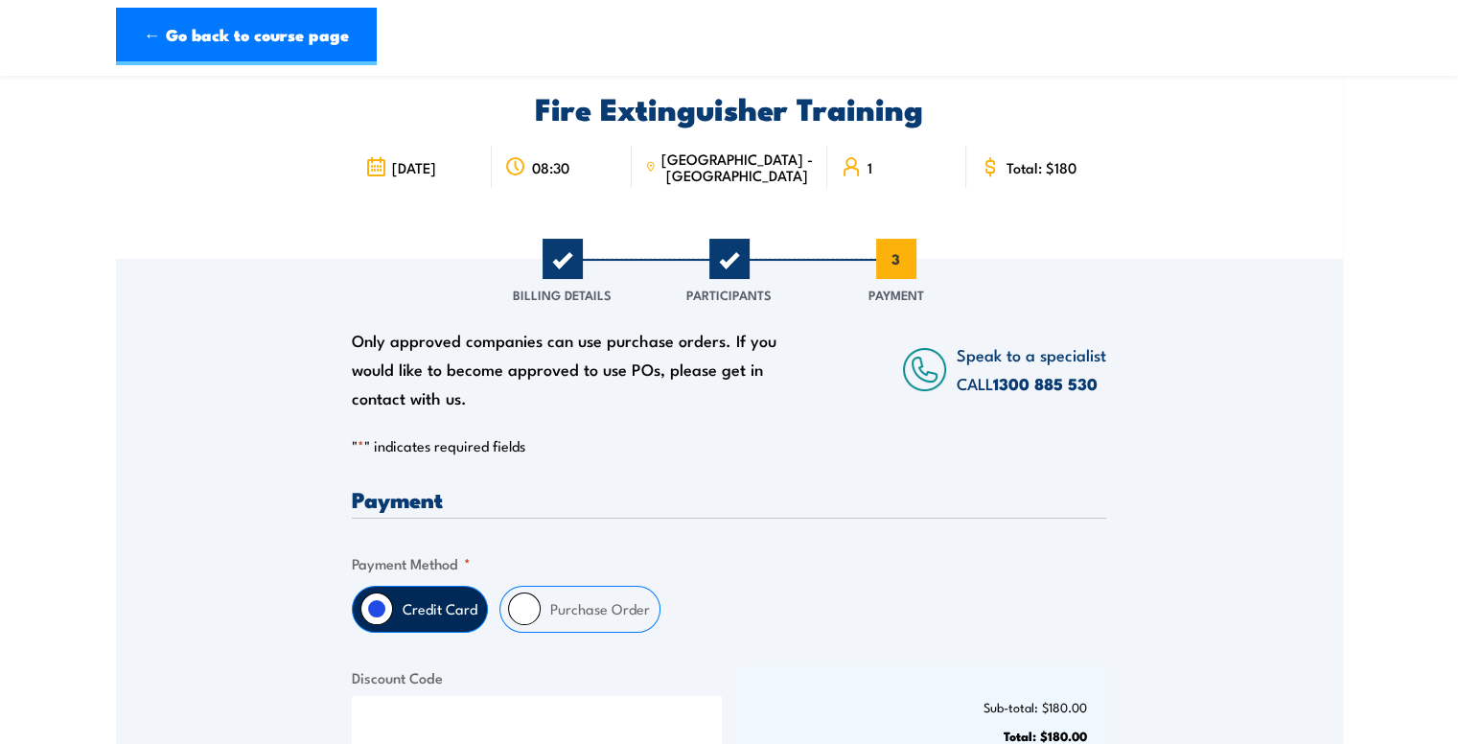
scroll to position [0, 0]
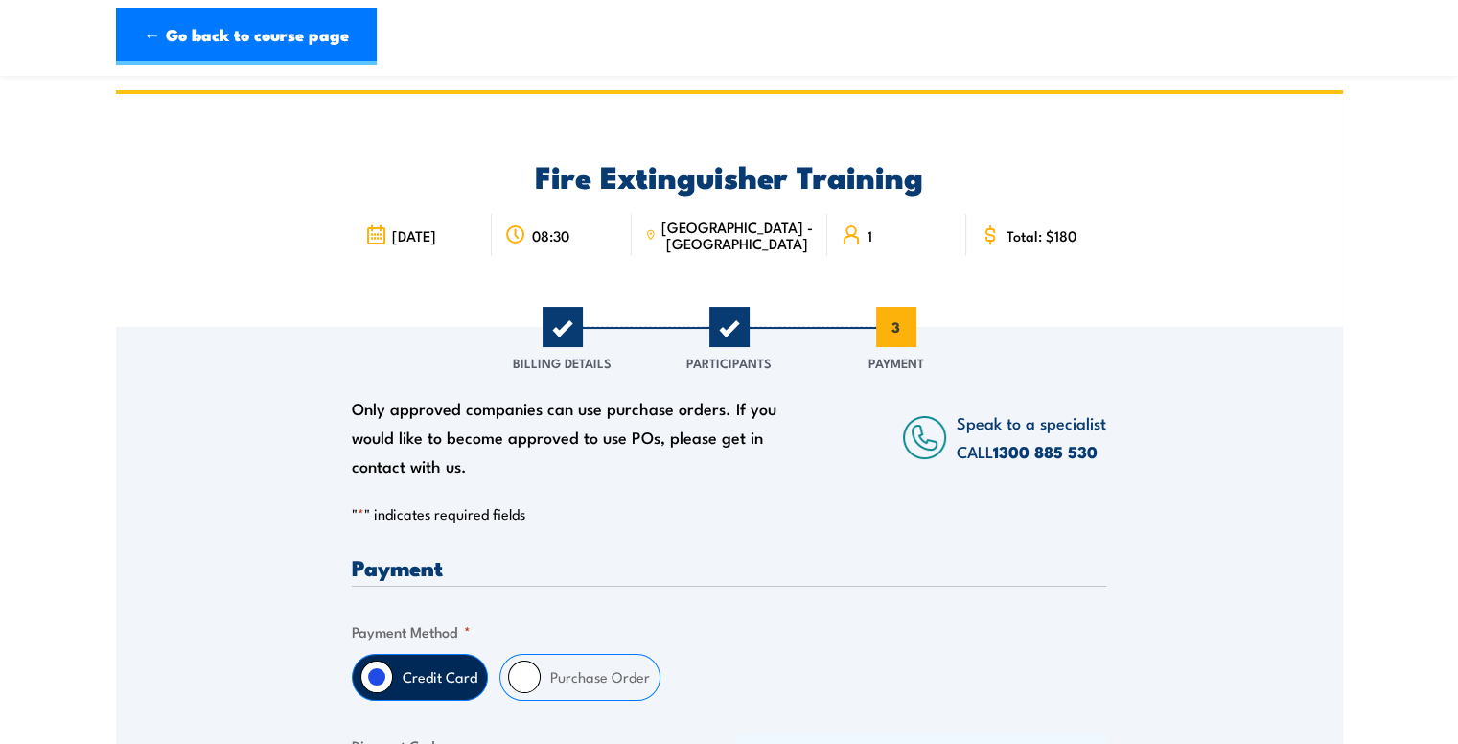
click at [418, 530] on div "" * " indicates required fields 1 Billing Details 2 Participants 3 Payment Bill…" at bounding box center [729, 692] width 755 height 377
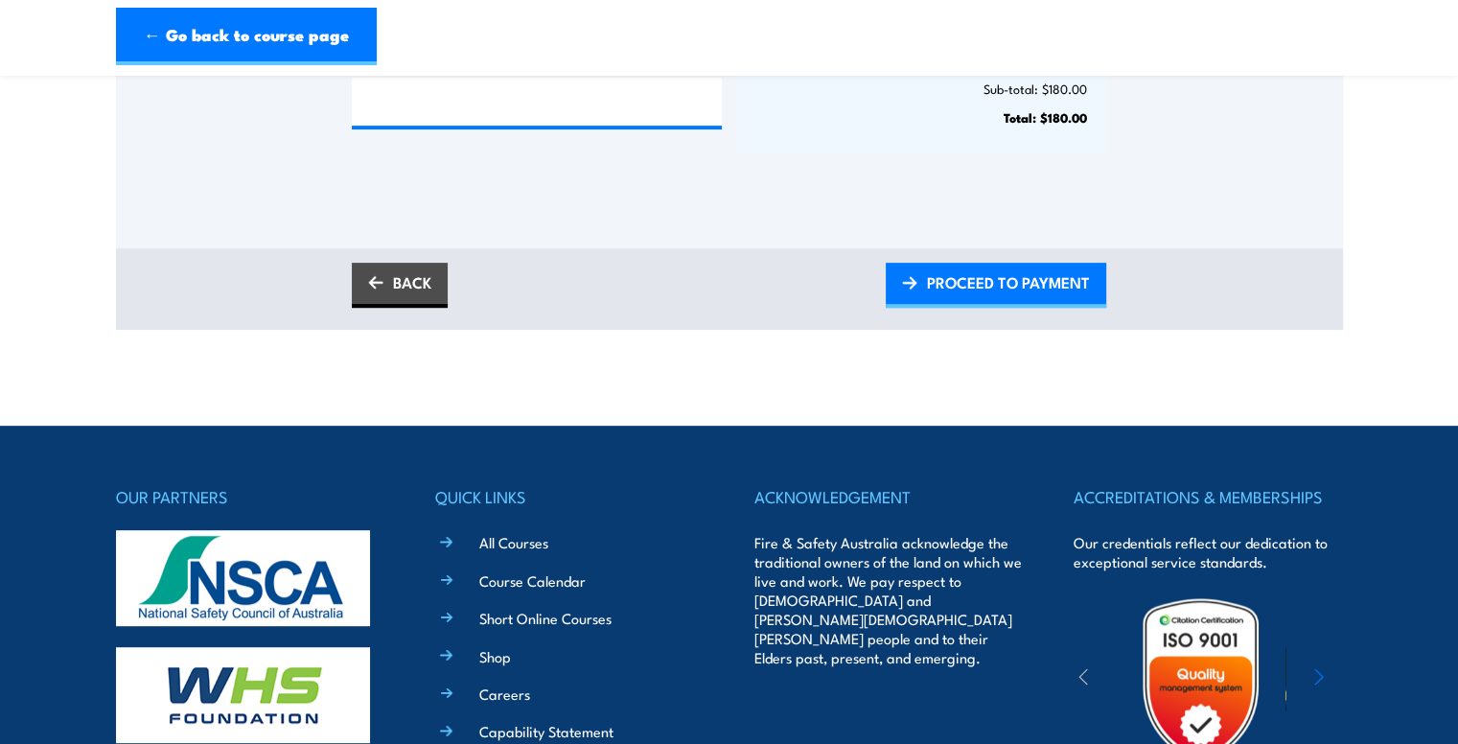
scroll to position [690, 0]
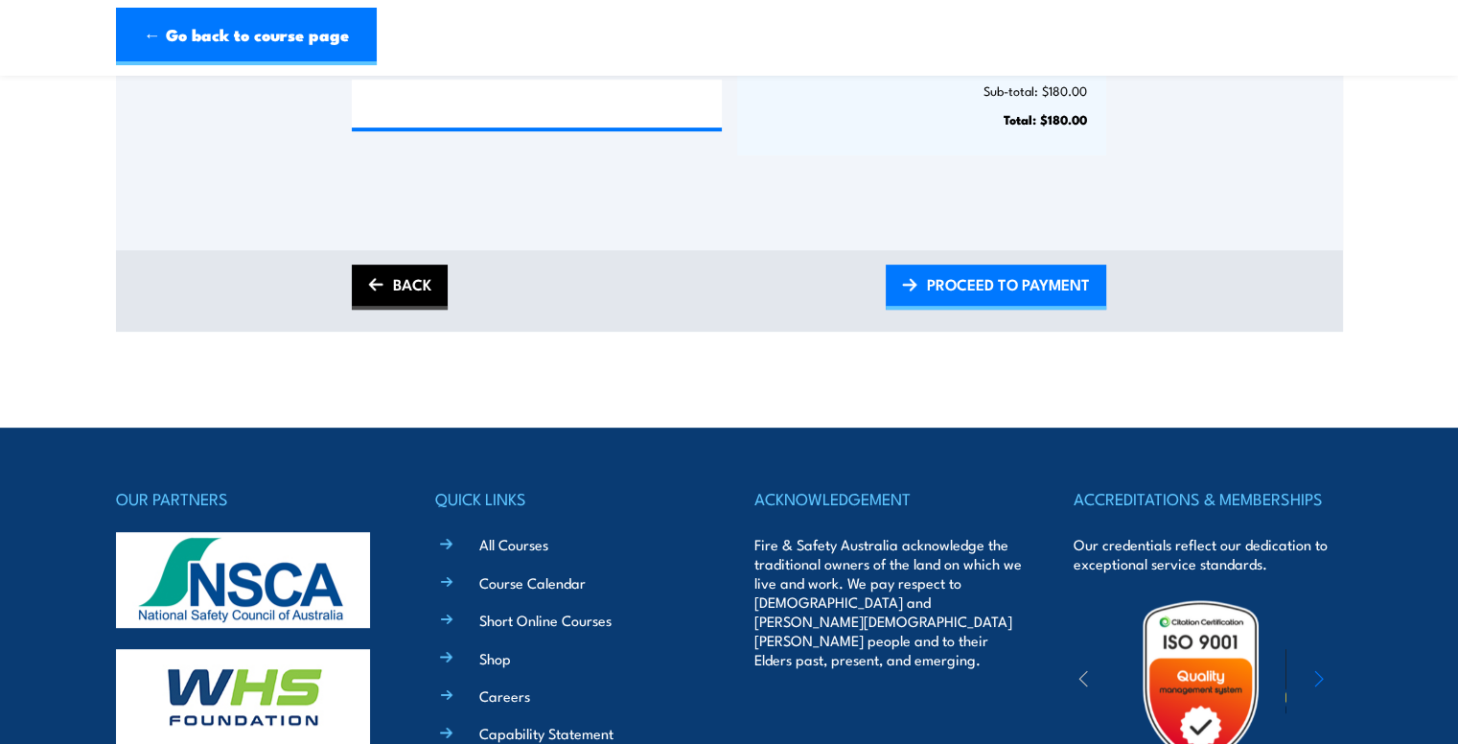
click at [442, 275] on link "BACK" at bounding box center [400, 287] width 96 height 45
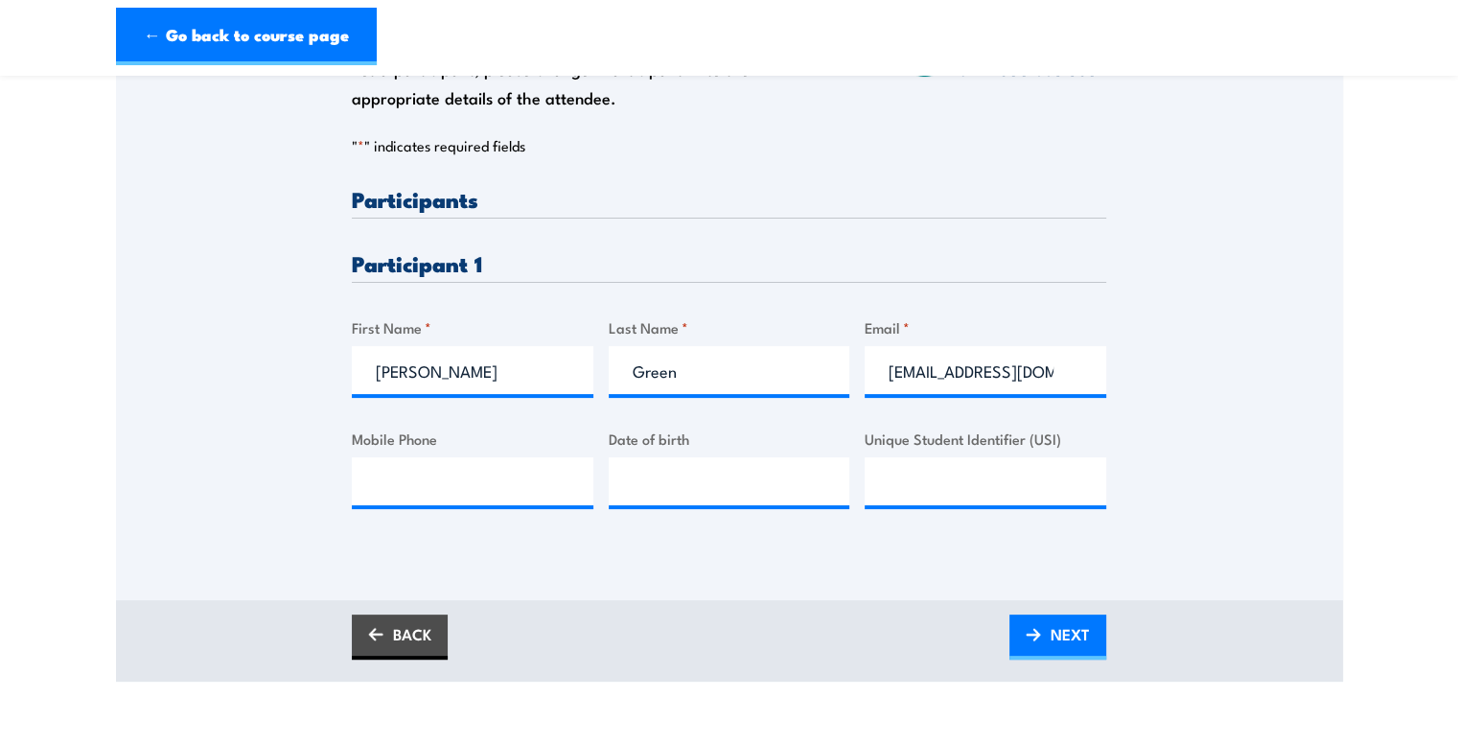
scroll to position [403, 0]
click at [1063, 362] on input "Pandamoniuma@gmail.com" at bounding box center [986, 370] width 242 height 48
click at [1054, 368] on input "Pandamoniuma@gmail.com" at bounding box center [986, 370] width 242 height 48
type input "Pandamoniuma@gmail.com.com"
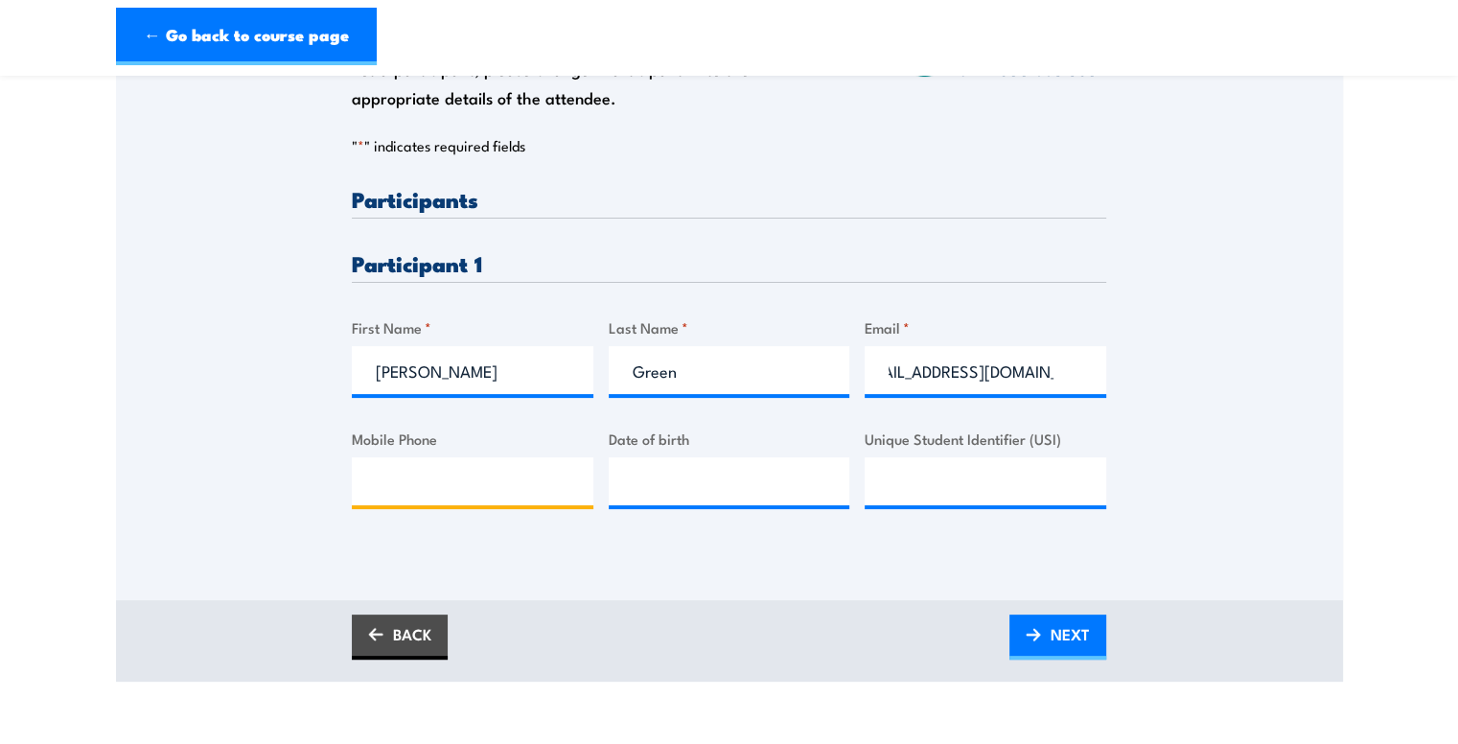
scroll to position [0, 0]
click at [536, 478] on input "Mobile Phone" at bounding box center [473, 481] width 242 height 48
type input "0477009630"
click at [749, 473] on input "__/__/____" at bounding box center [730, 481] width 242 height 48
type input "06/01/2003"
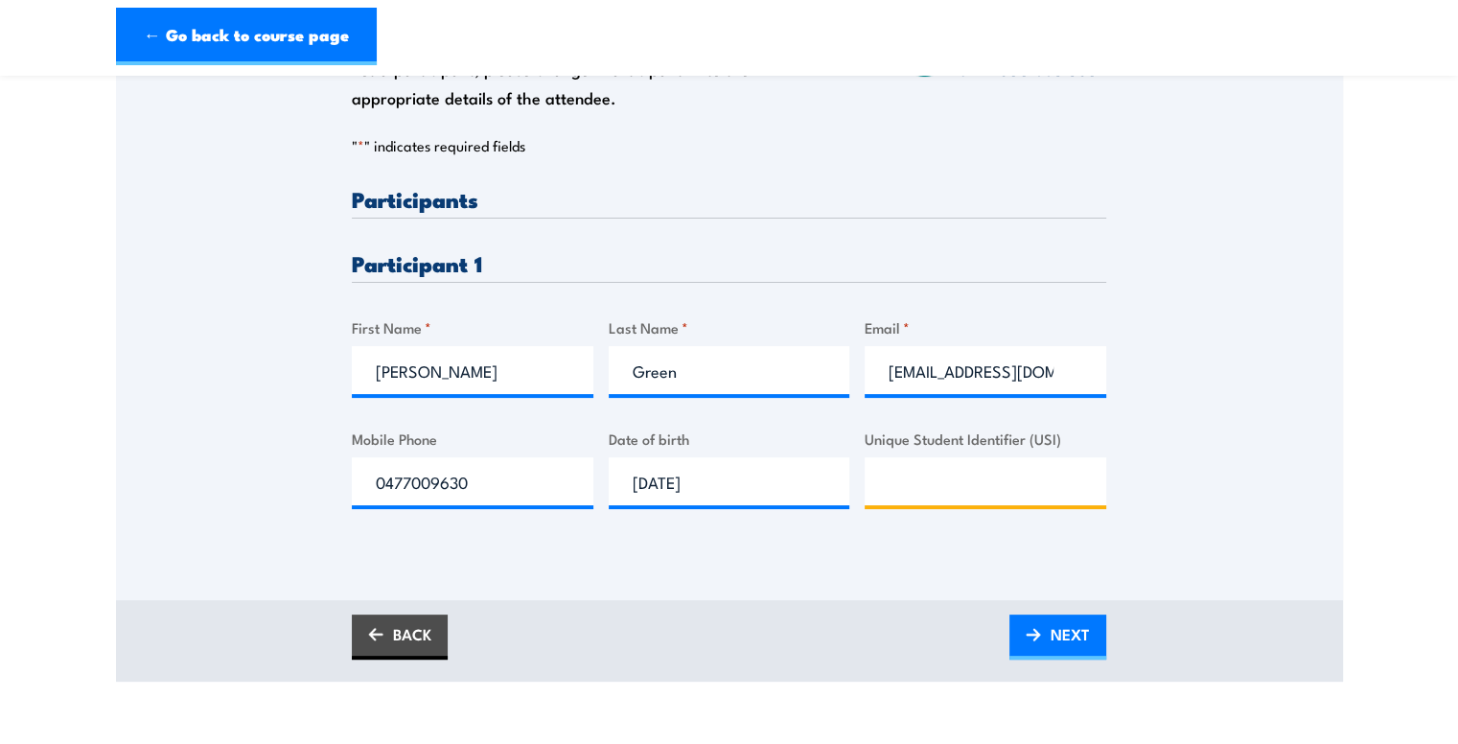
click at [942, 478] on input "Unique Student Identifier (USI)" at bounding box center [986, 481] width 242 height 48
type input "V4BF78J24M"
drag, startPoint x: 1073, startPoint y: 634, endPoint x: 1047, endPoint y: 634, distance: 25.9
click at [1047, 634] on link "NEXT" at bounding box center [1058, 637] width 97 height 45
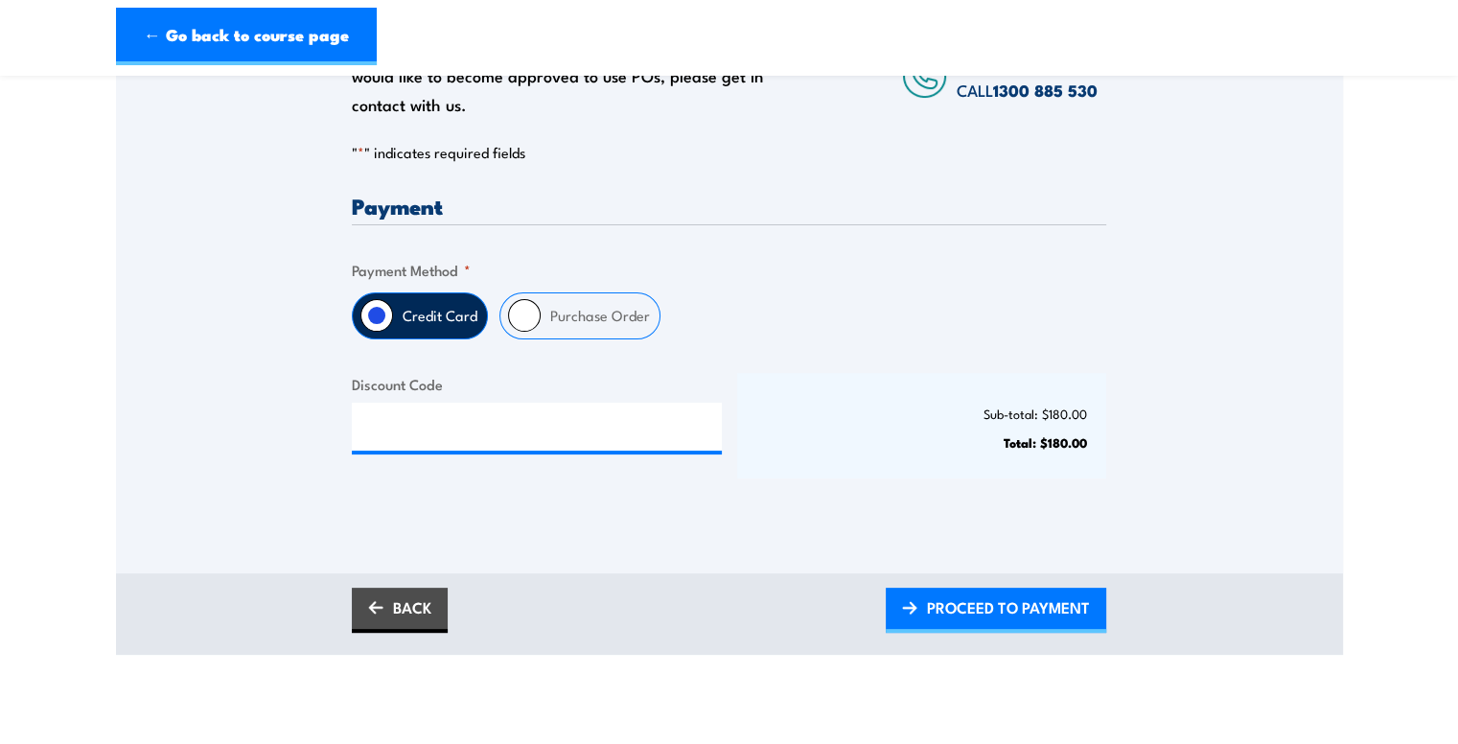
scroll to position [361, 0]
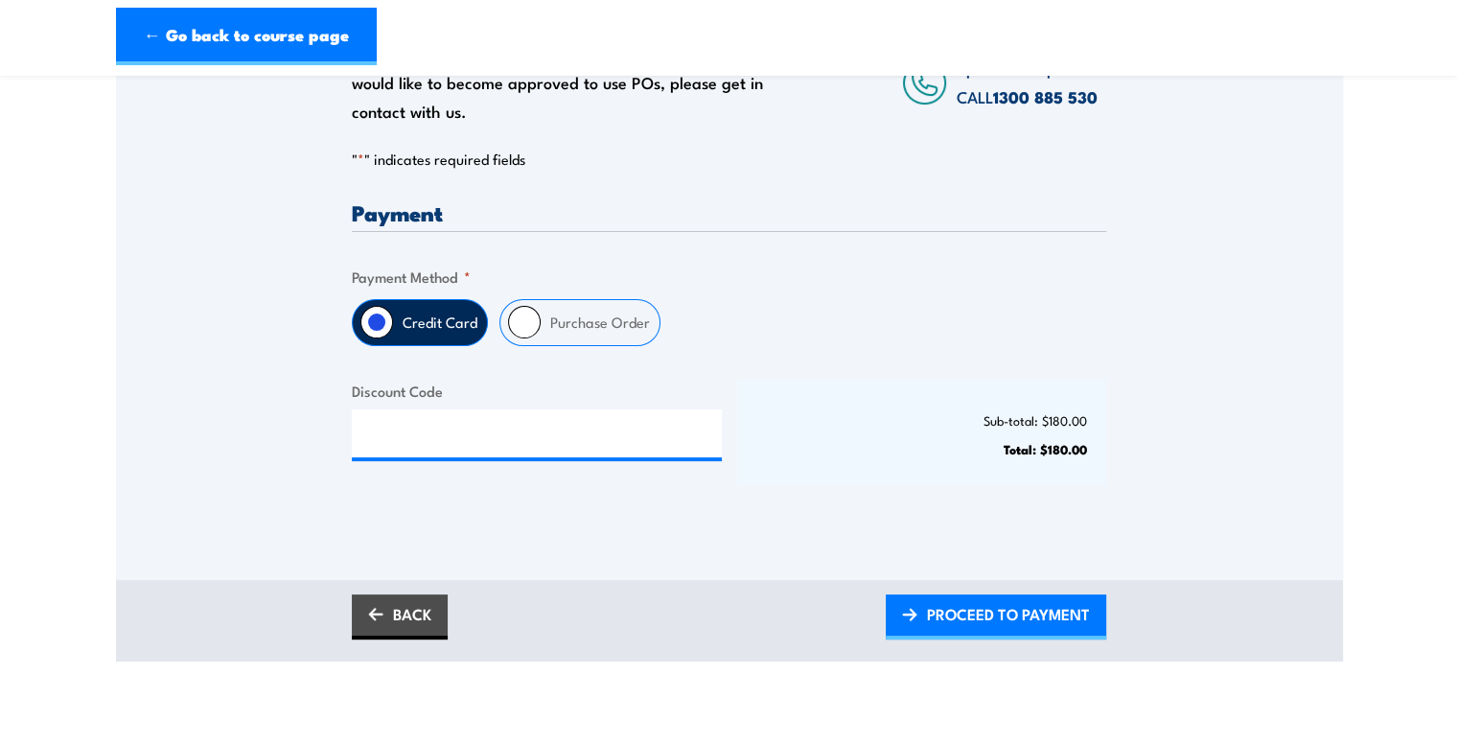
drag, startPoint x: 629, startPoint y: 325, endPoint x: 668, endPoint y: 270, distance: 67.3
click at [668, 270] on fieldset "Payment Method * Credit Card Purchase Order" at bounding box center [729, 306] width 755 height 81
click at [530, 325] on input "Purchase Order" at bounding box center [524, 322] width 33 height 33
radio input "true"
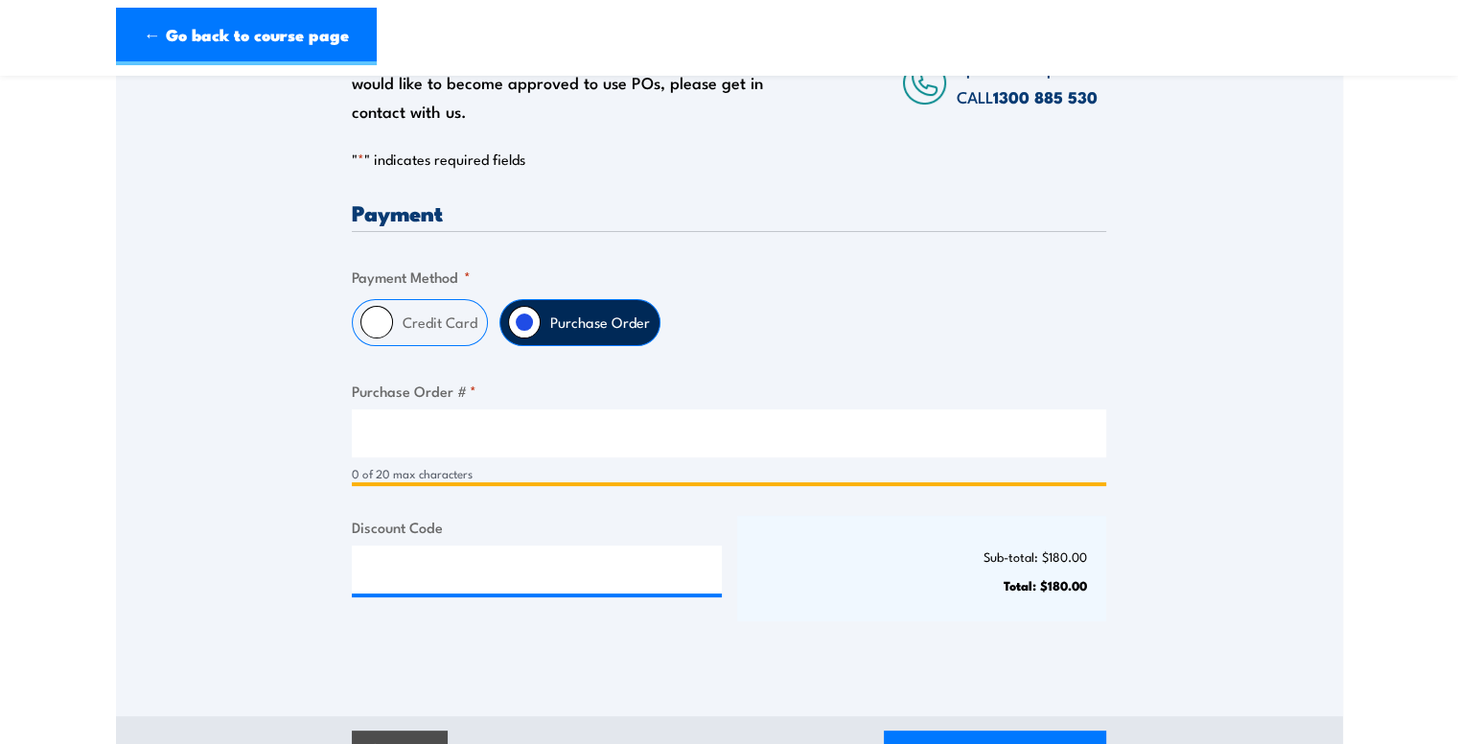
click at [502, 442] on input "Purchase Order # *" at bounding box center [729, 433] width 755 height 48
type input "17106297394"
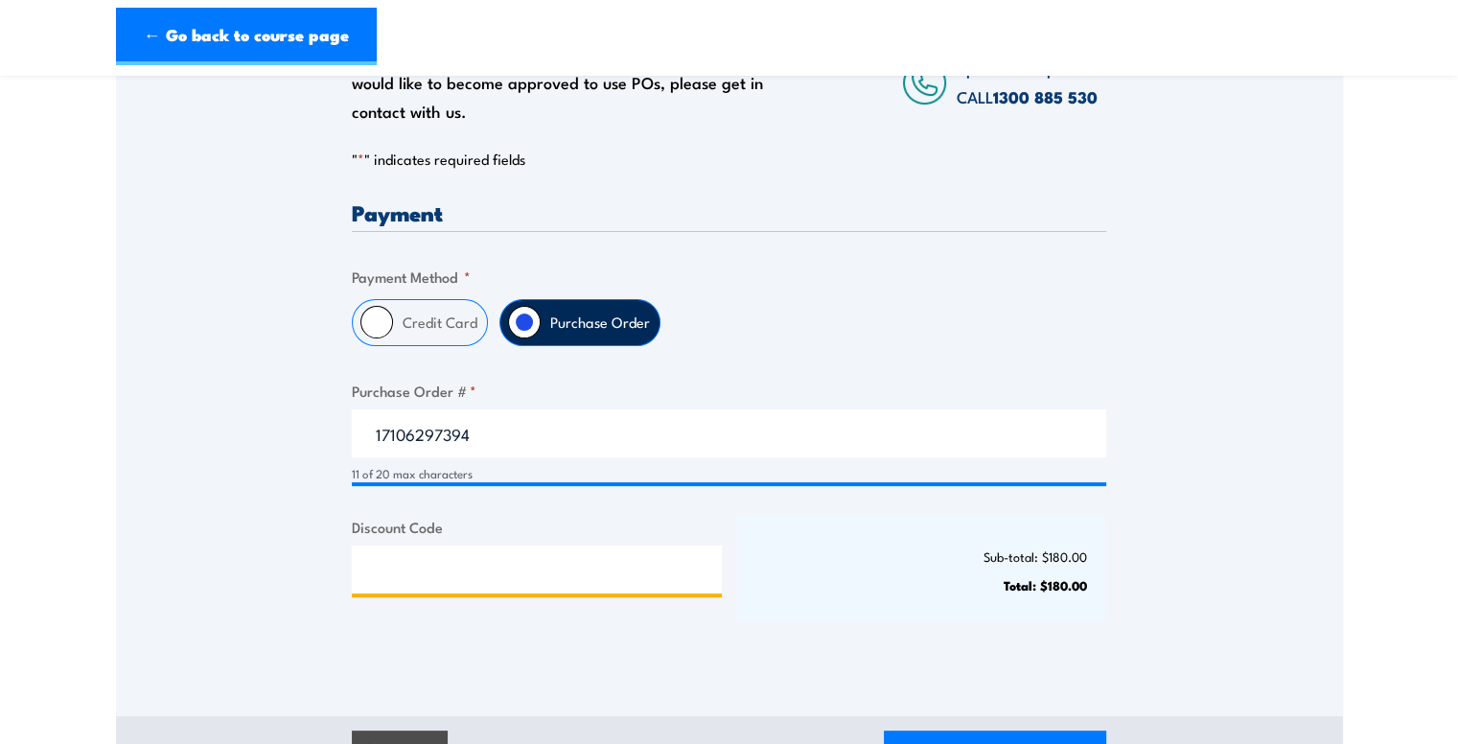
click at [471, 562] on input "Discount Code" at bounding box center [537, 570] width 370 height 48
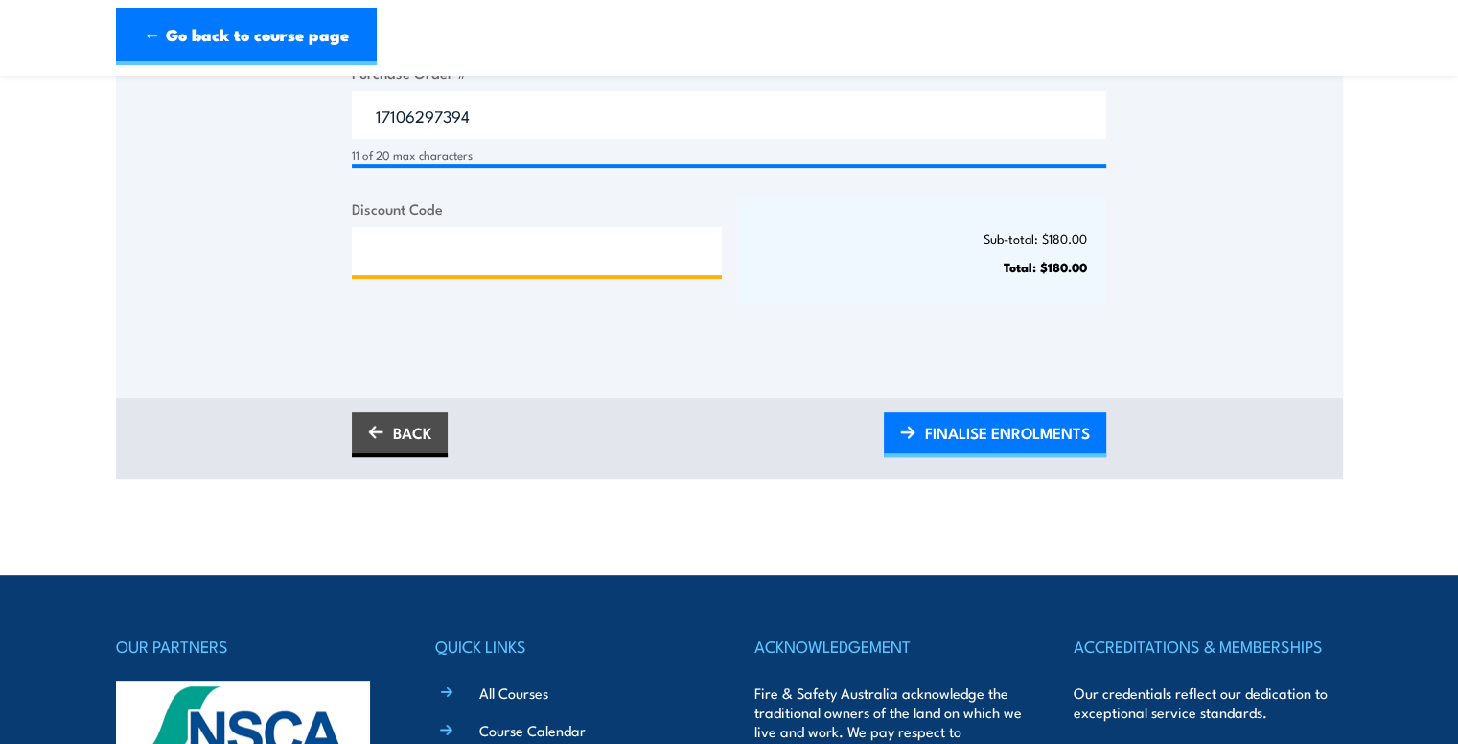
scroll to position [683, 0]
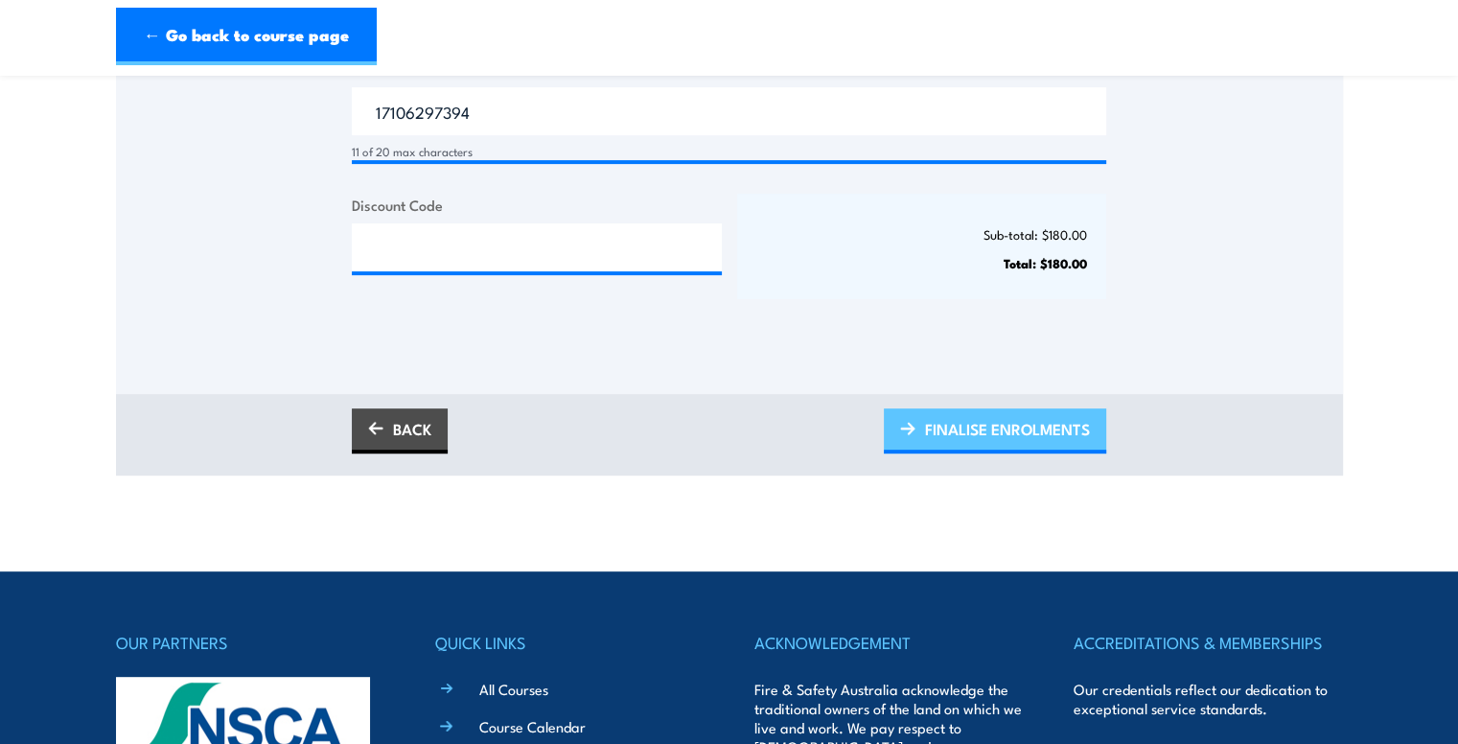
click at [1022, 427] on span "FINALISE ENROLMENTS" at bounding box center [1007, 429] width 165 height 51
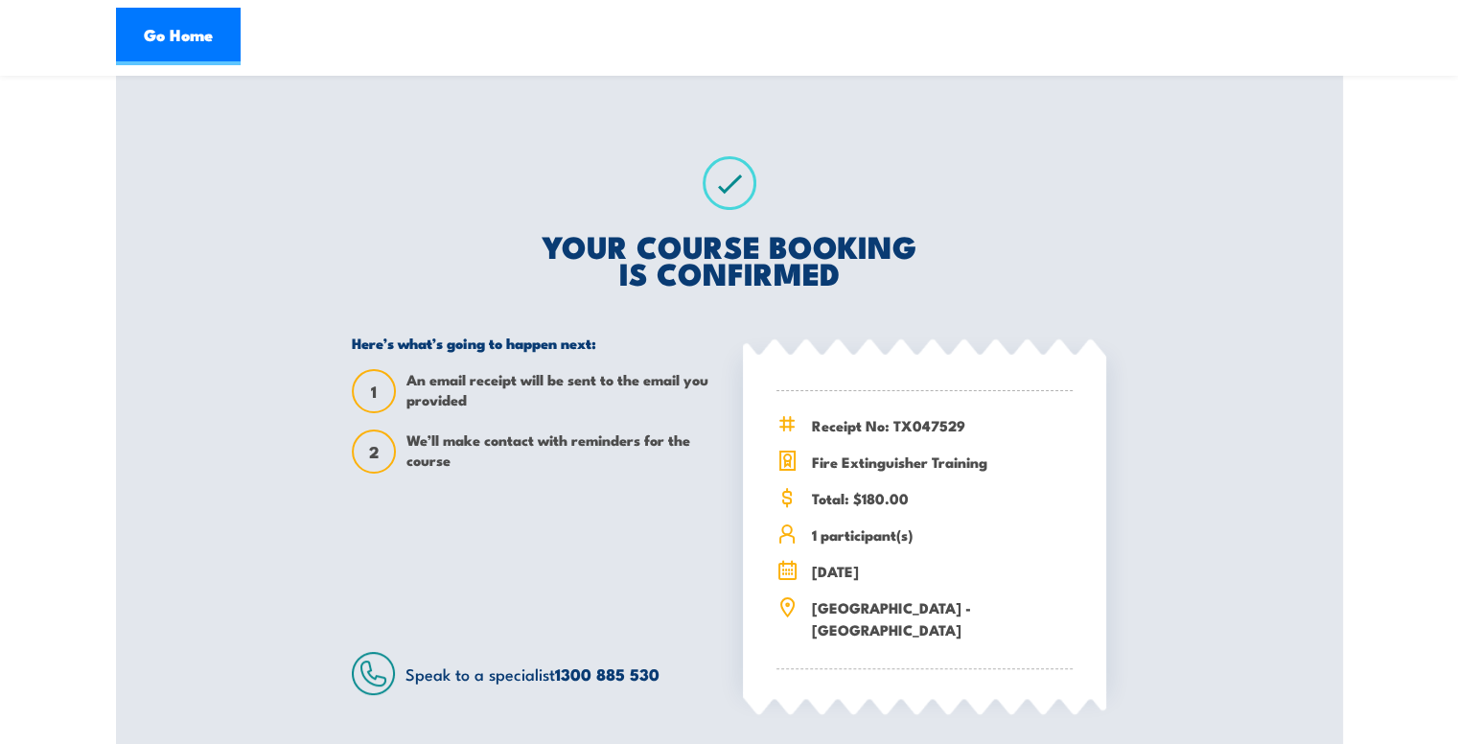
scroll to position [276, 0]
